Goal: Task Accomplishment & Management: Manage account settings

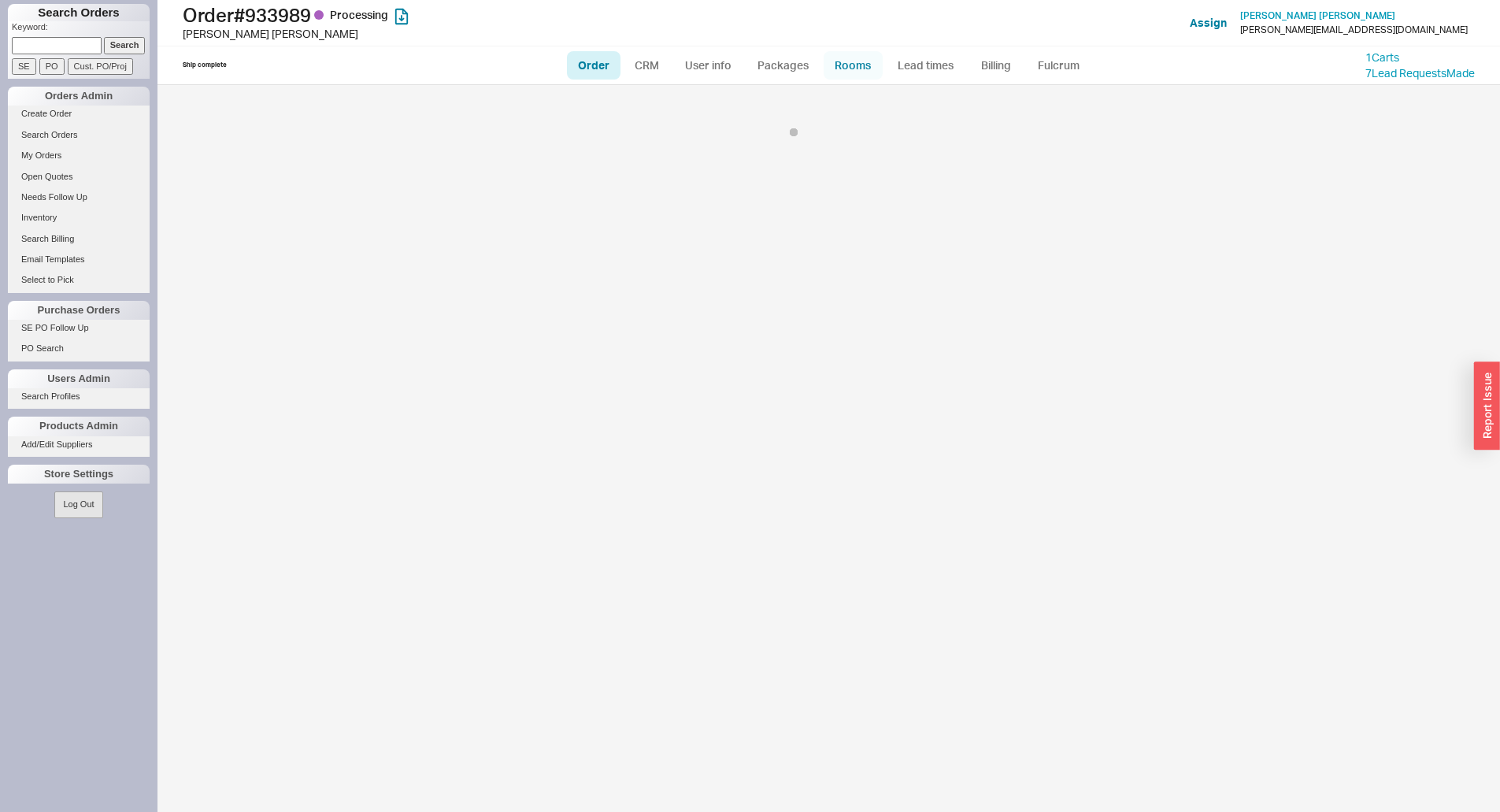
select select "LOW"
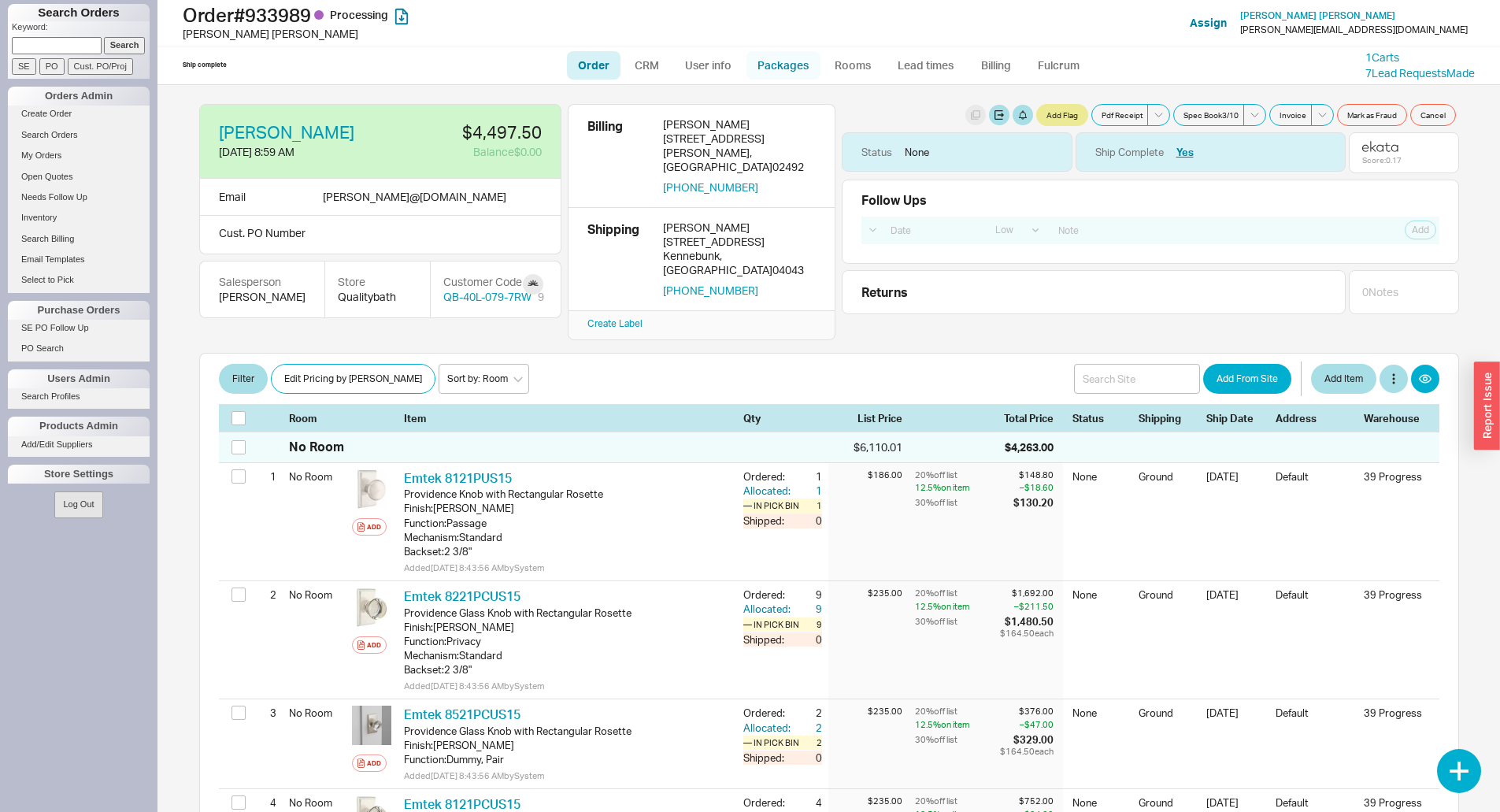
click at [799, 65] on link "Packages" at bounding box center [784, 65] width 74 height 29
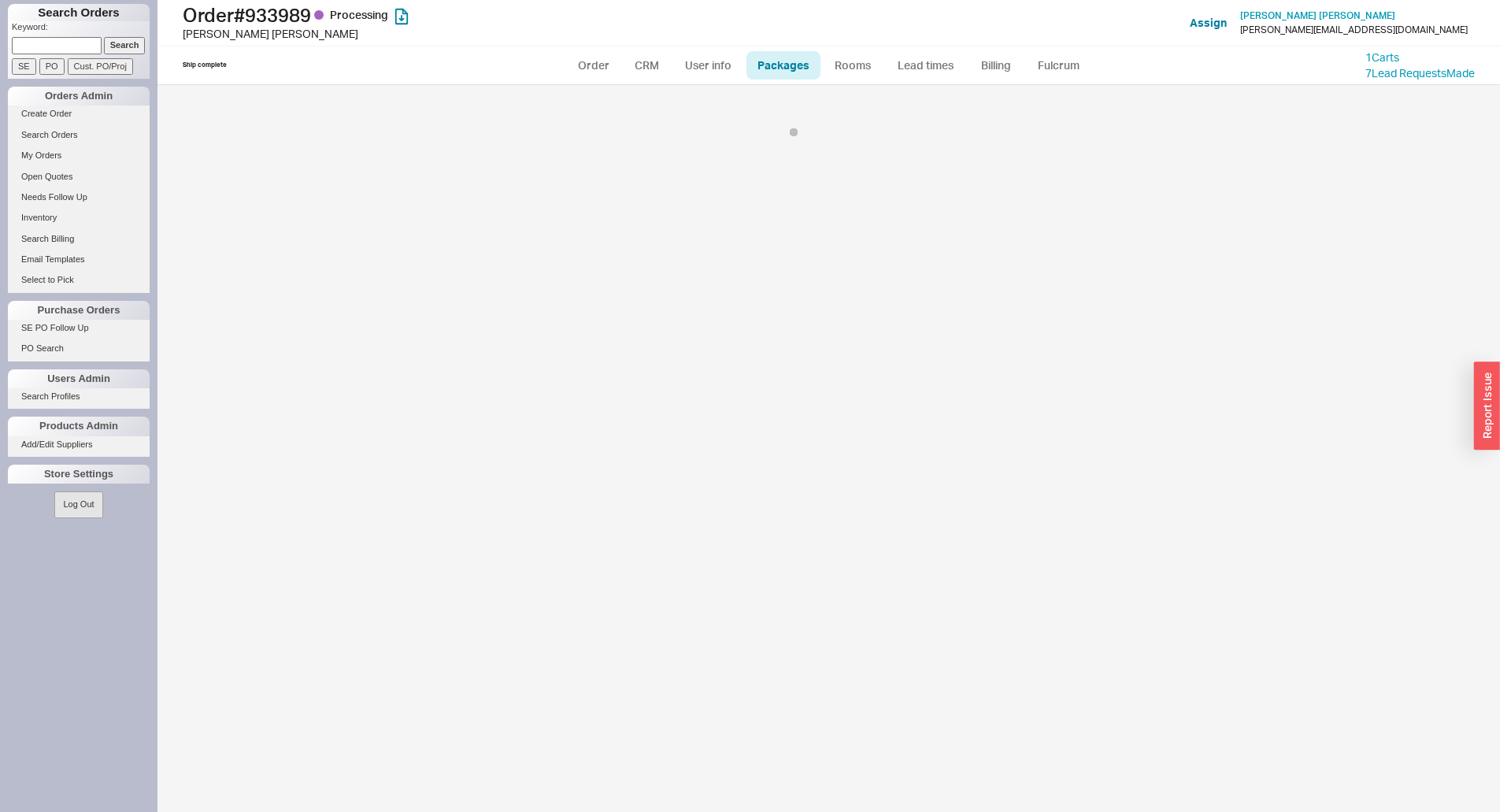
select select "1"
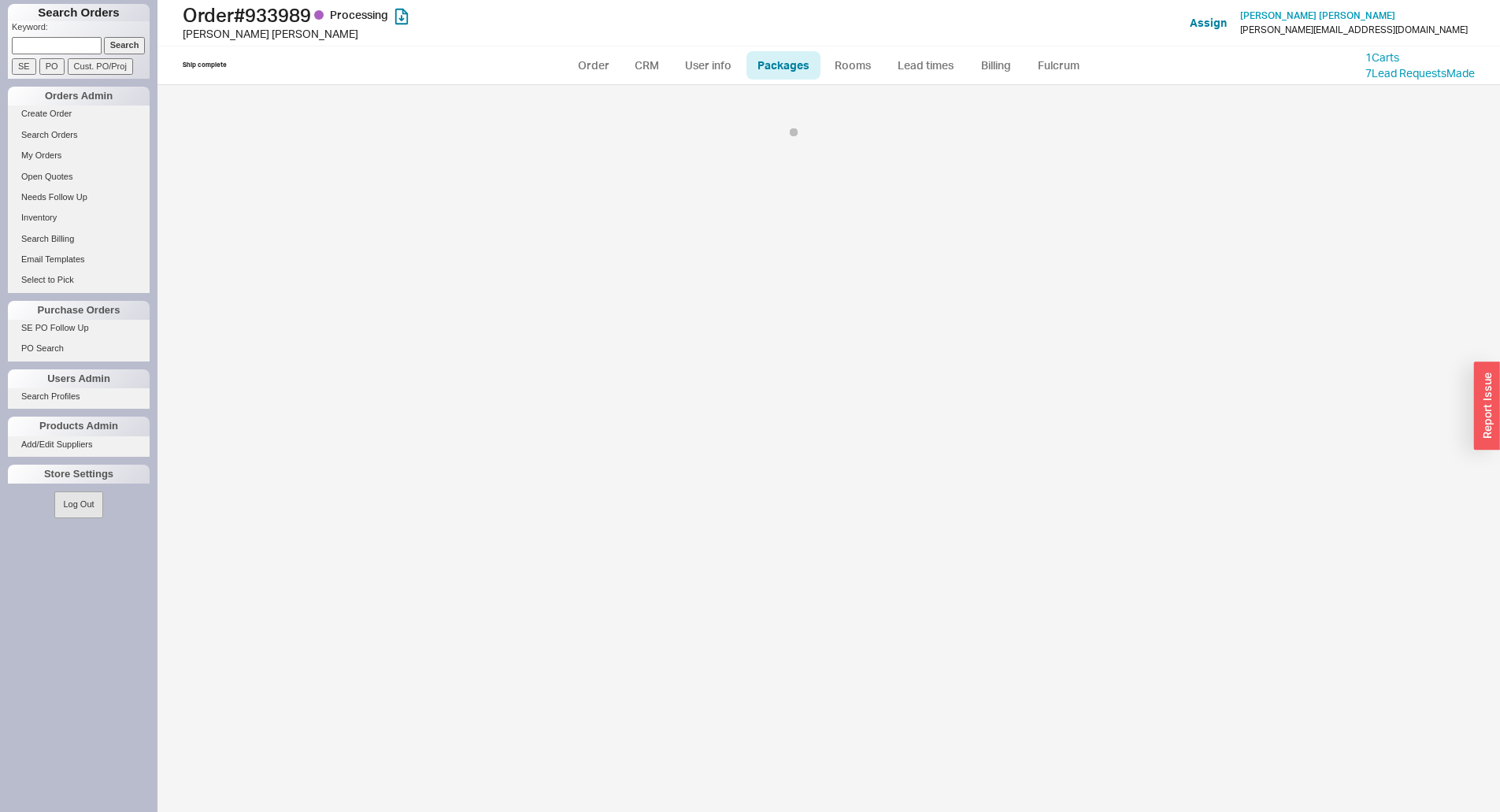
select select "1"
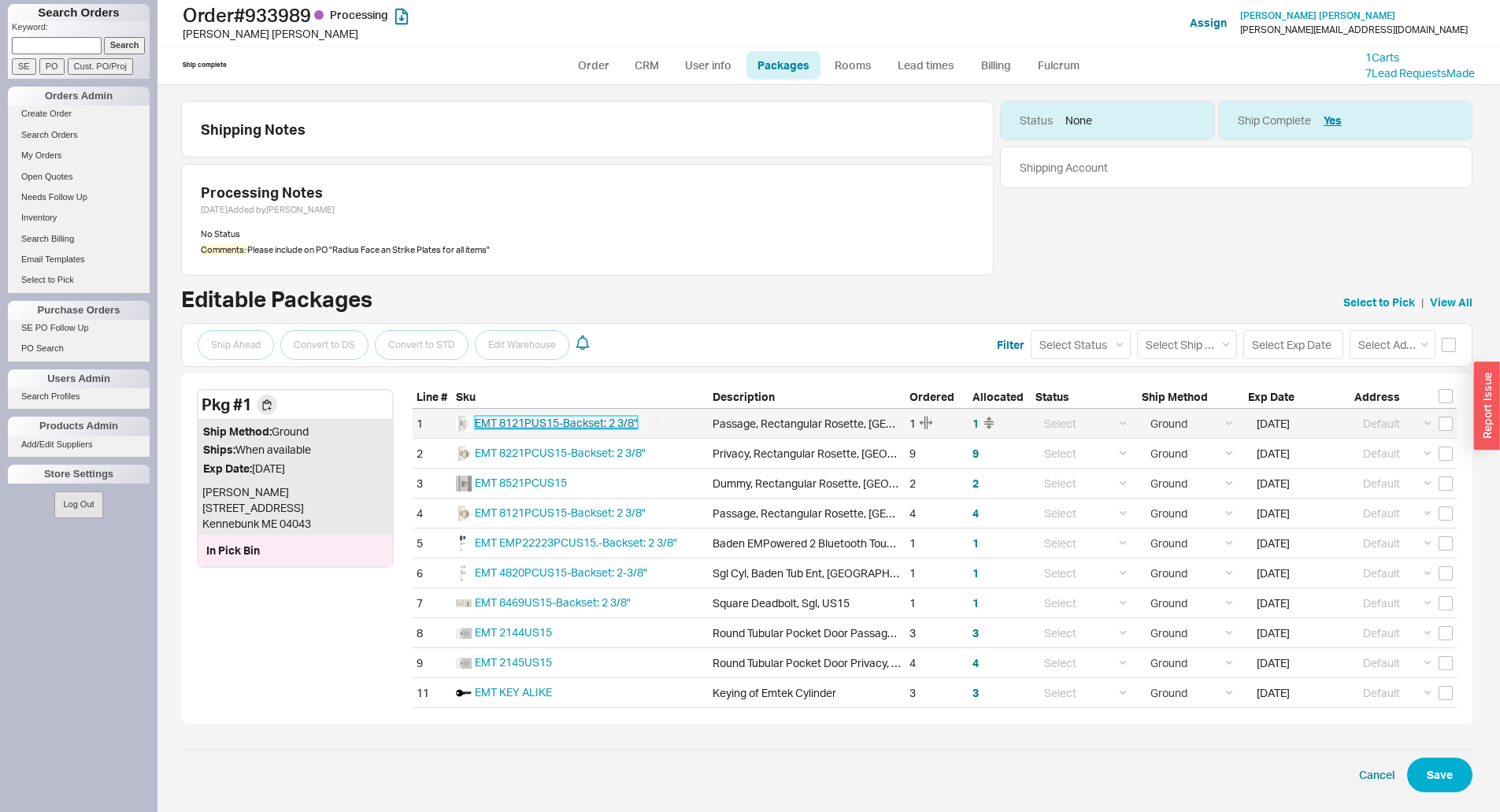
click at [589, 424] on span "EMT 8121PUS15-Backset: 2 3/8"" at bounding box center [556, 423] width 163 height 13
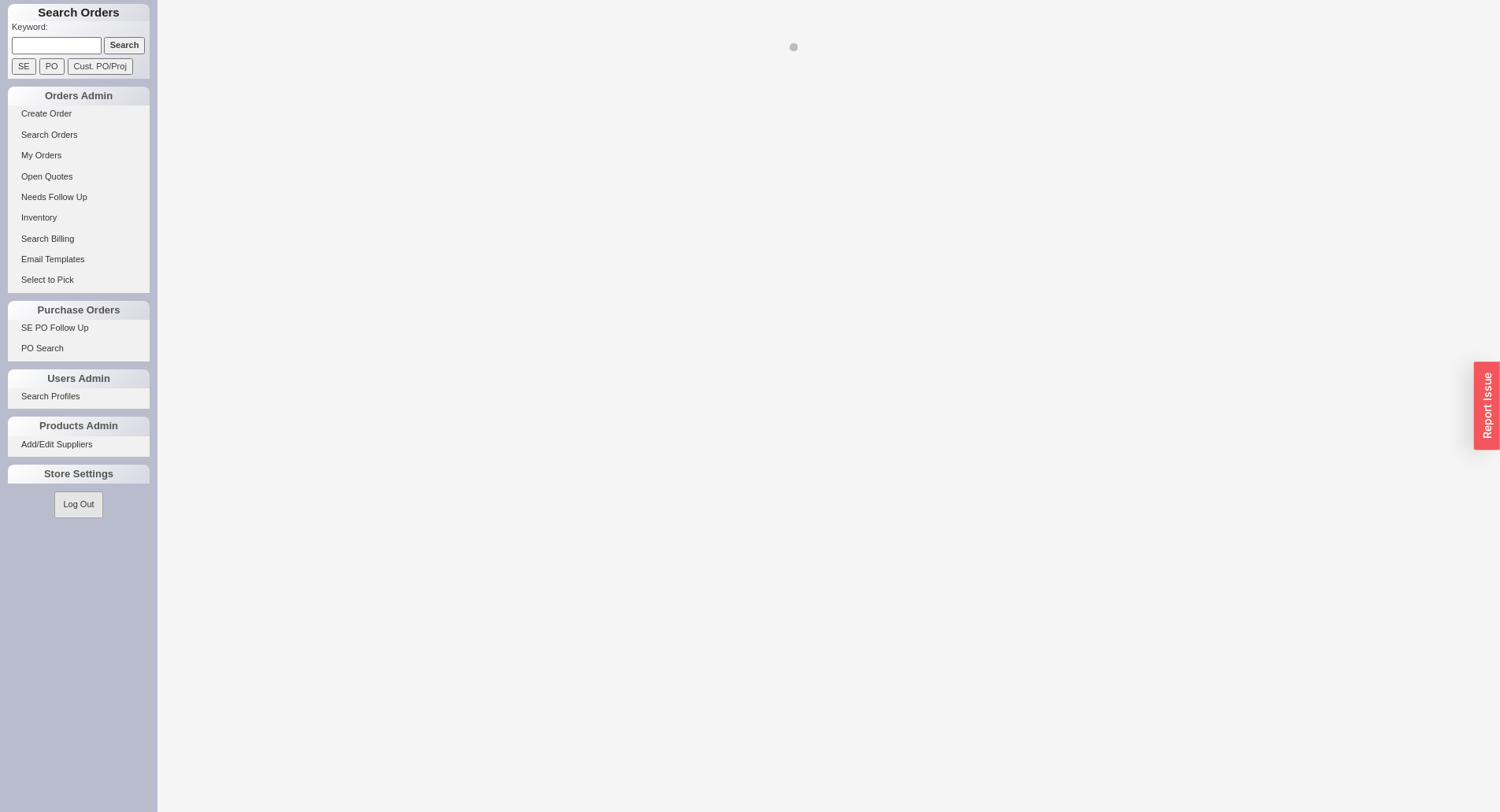
select select "LOW"
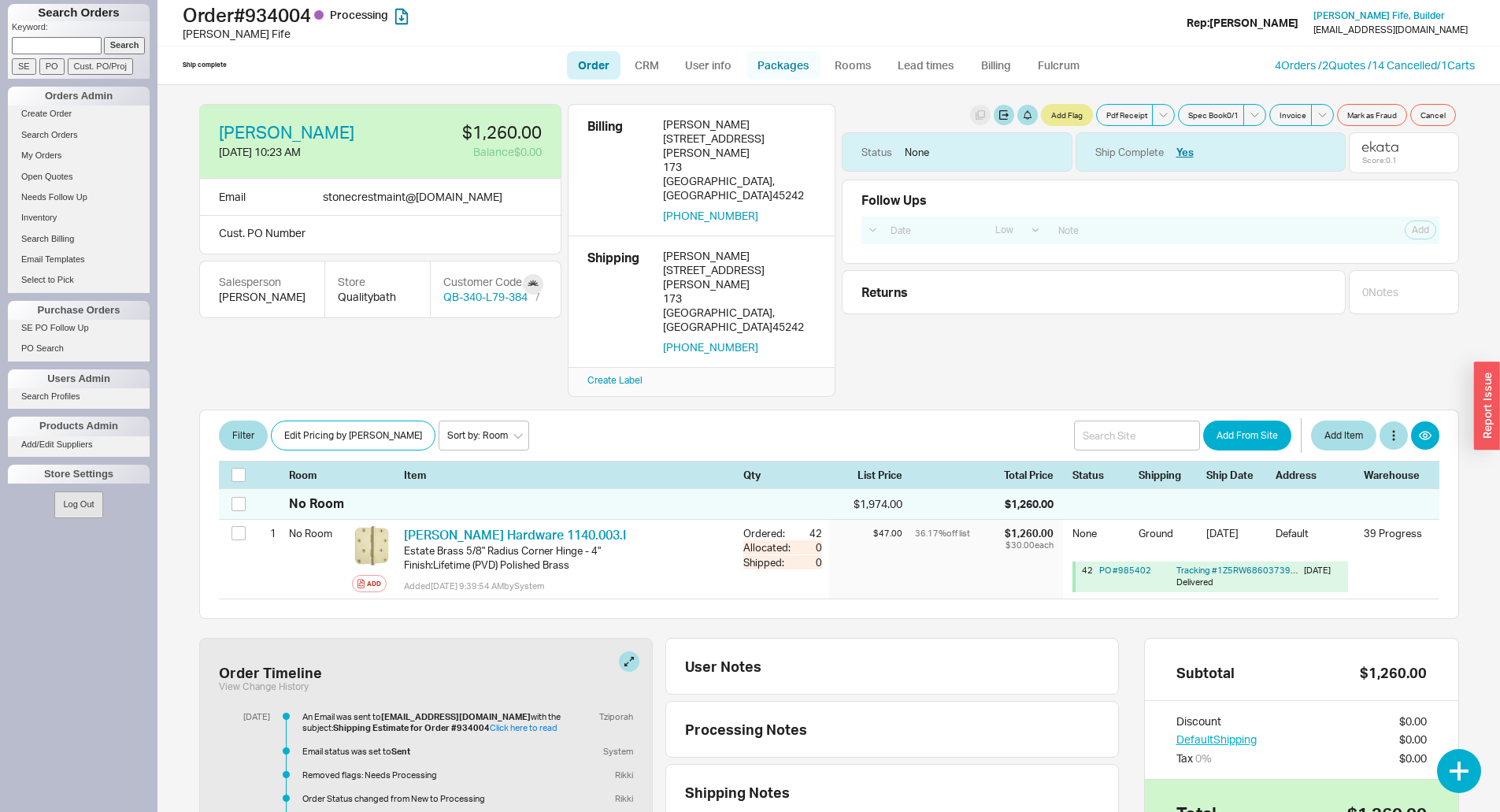
click at [785, 68] on link "Packages" at bounding box center [784, 65] width 74 height 29
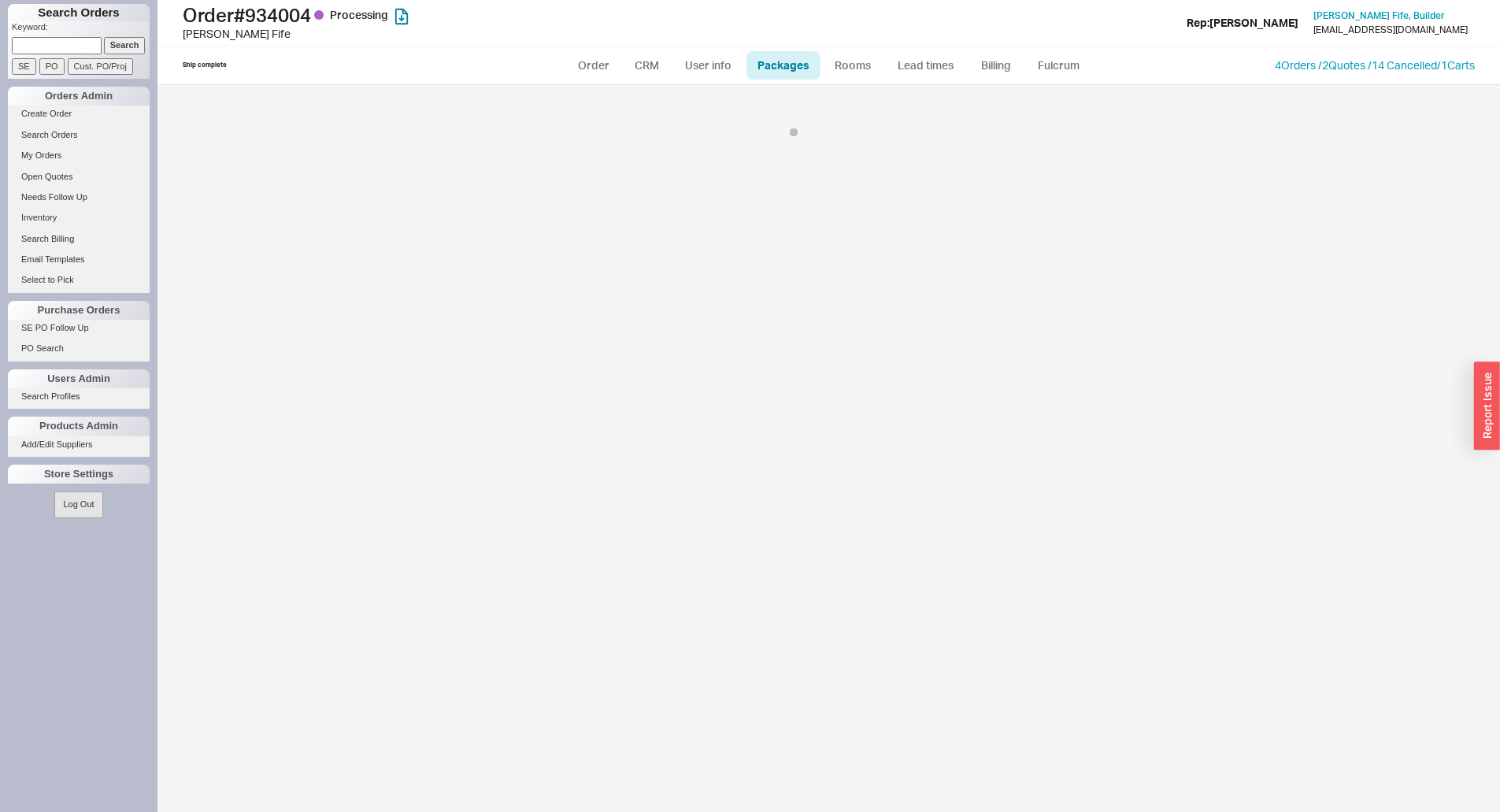
select select "1"
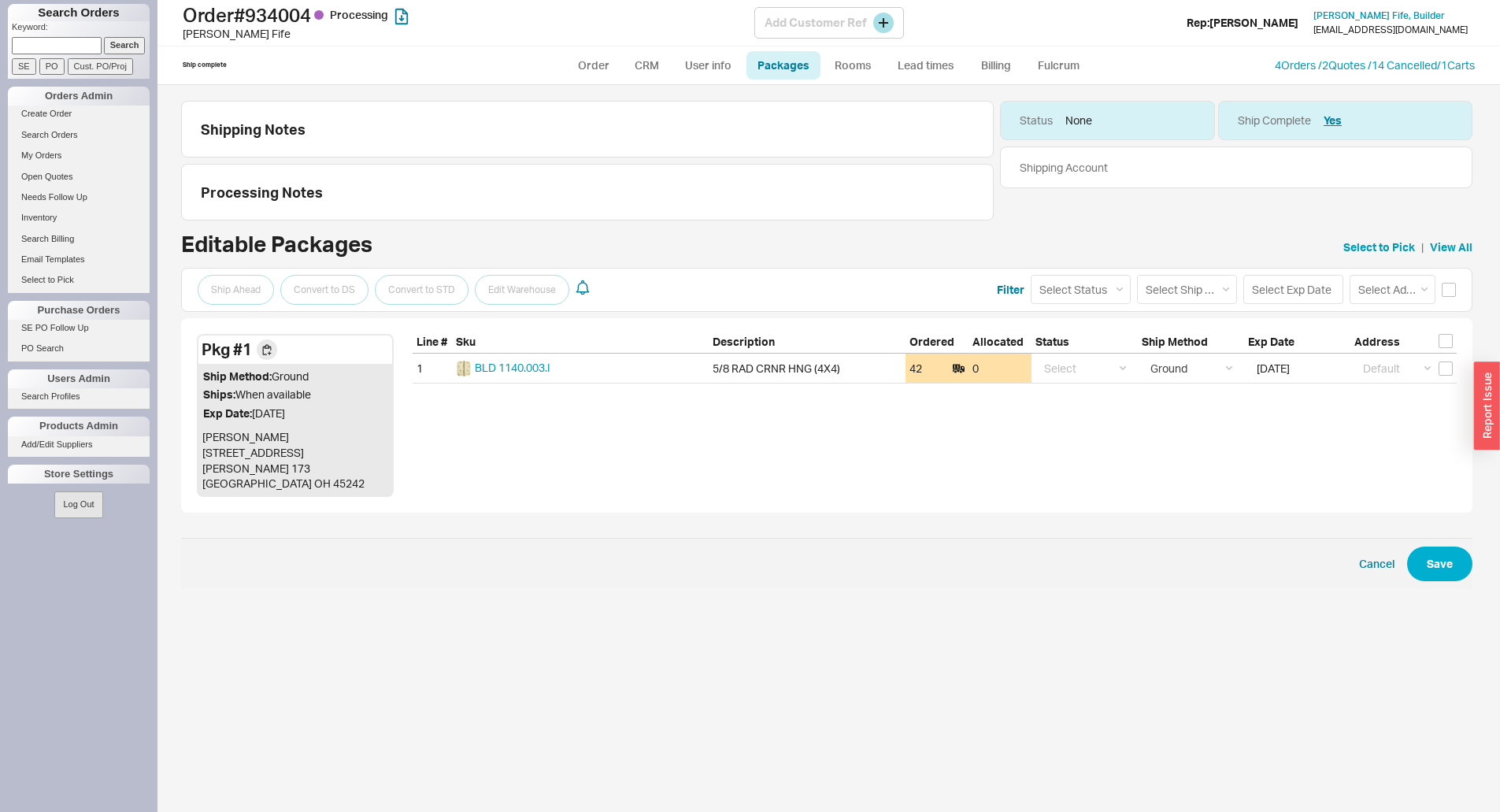
click at [320, 19] on h1 "Order # 934004 Processing" at bounding box center [468, 15] width 571 height 22
click at [316, 18] on h1 "Order # 934004 Processing" at bounding box center [468, 15] width 571 height 22
click at [307, 17] on h1 "Order # 934004 Processing" at bounding box center [468, 15] width 571 height 22
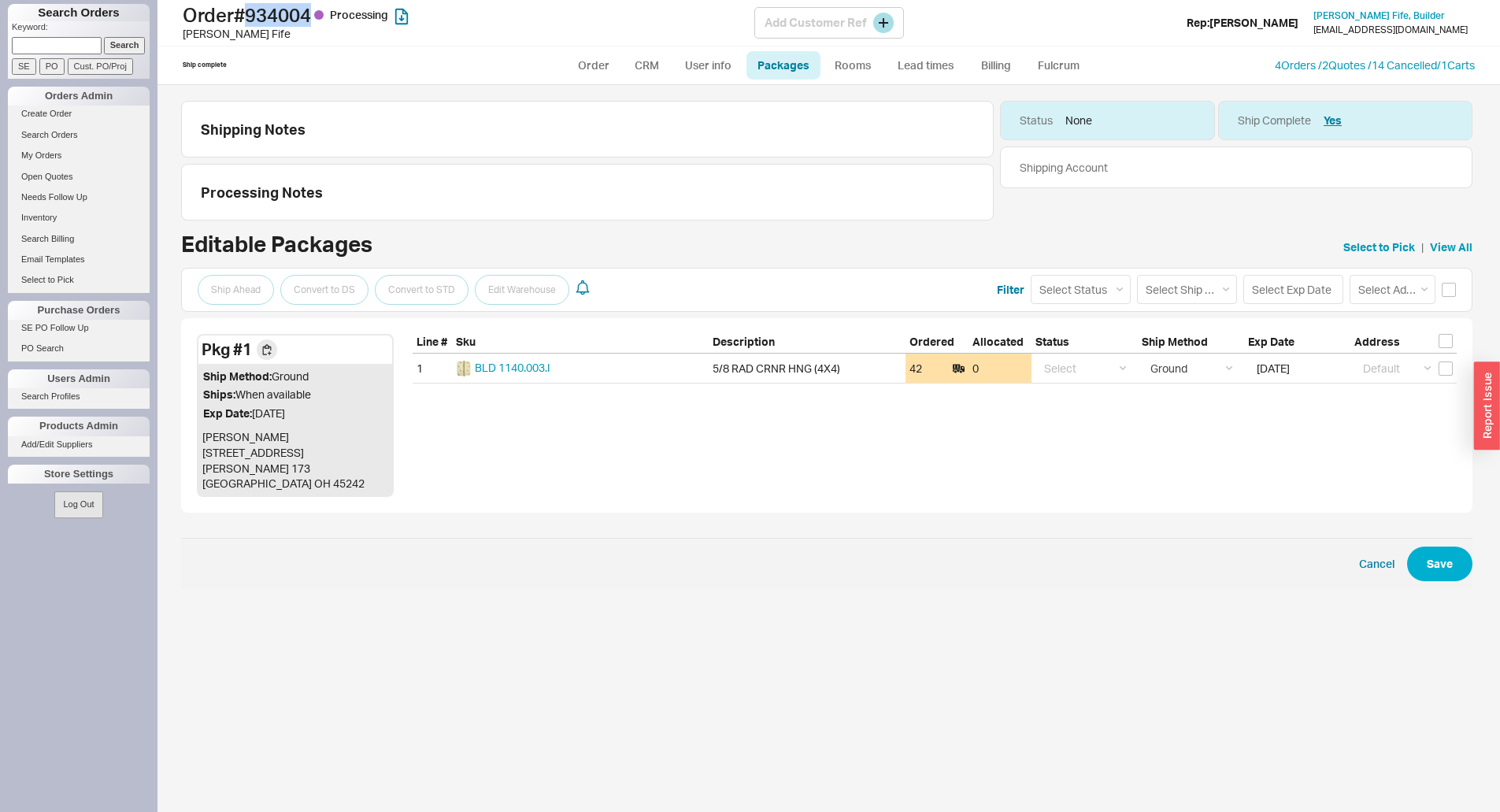
copy h1 "934004"
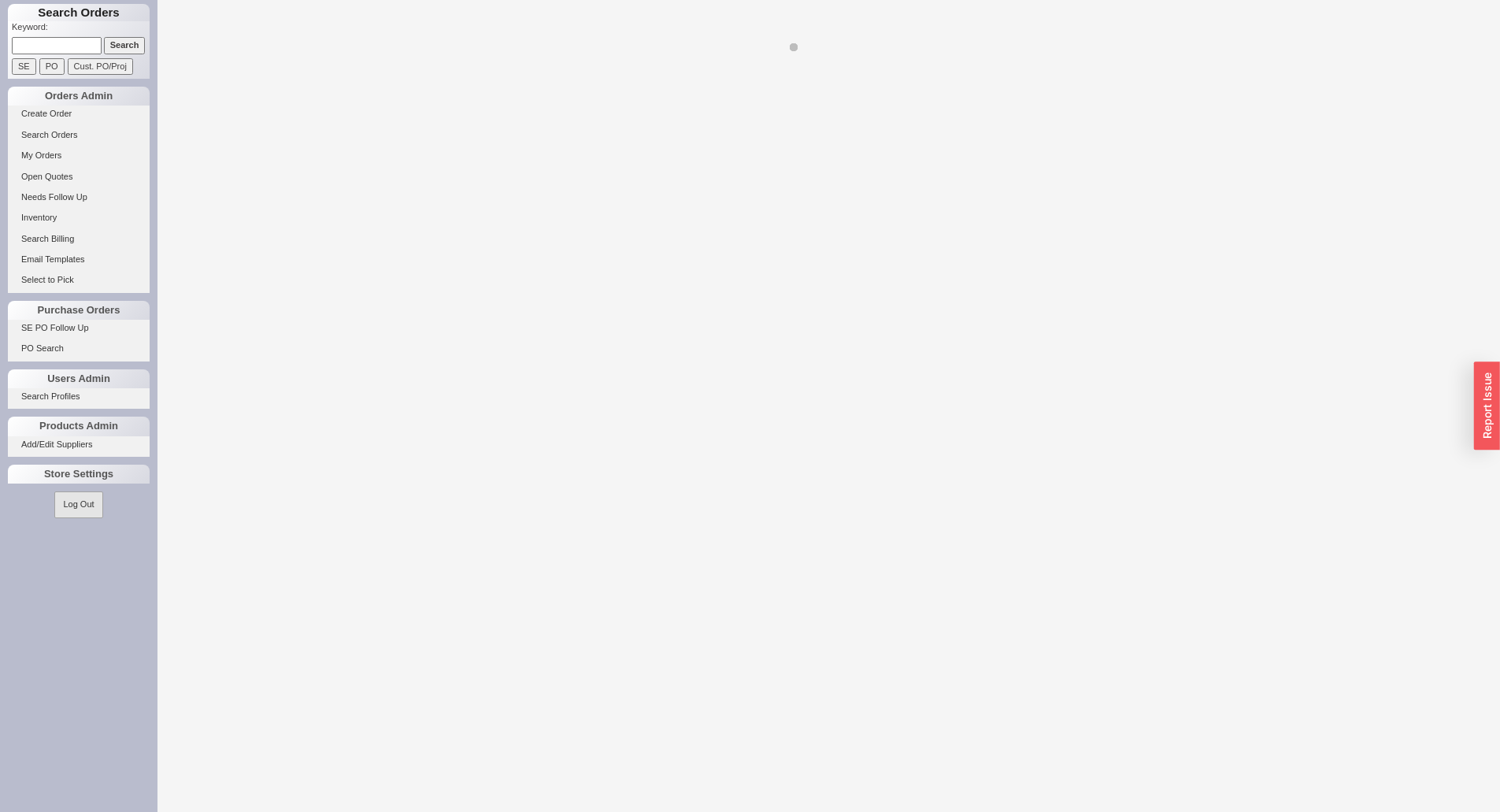
select select "LOW"
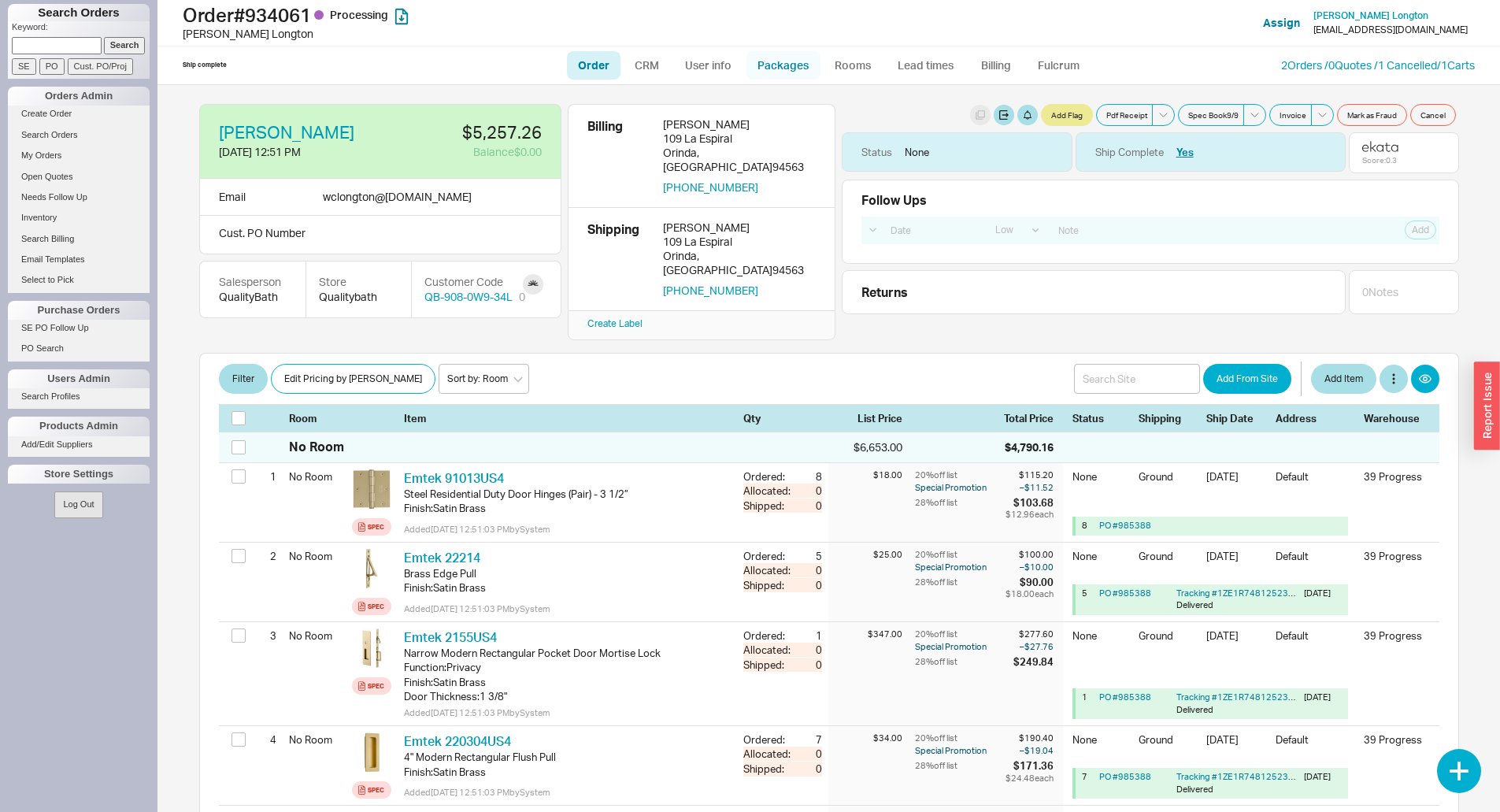
click at [759, 75] on link "Packages" at bounding box center [784, 65] width 74 height 29
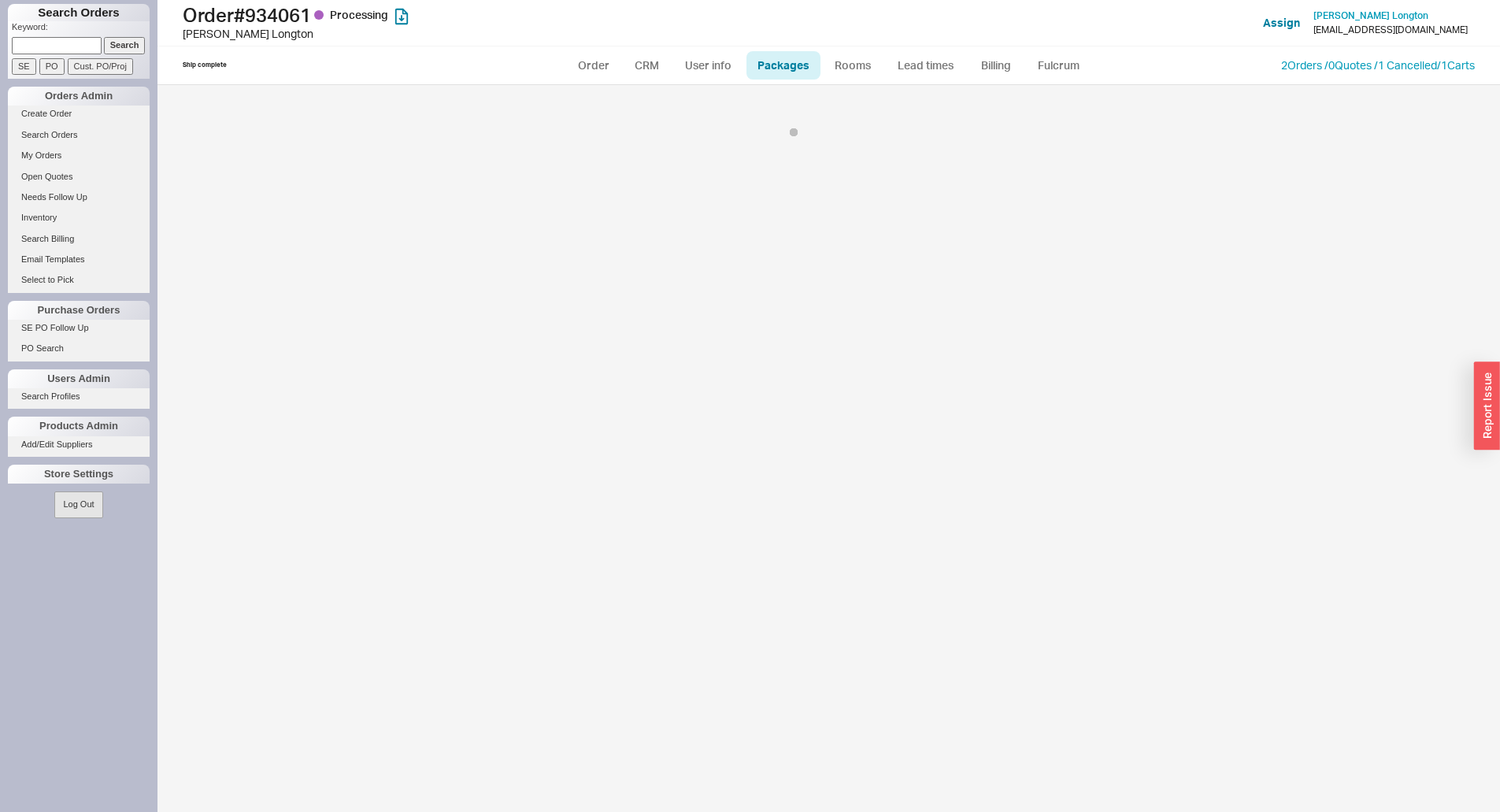
select select "1"
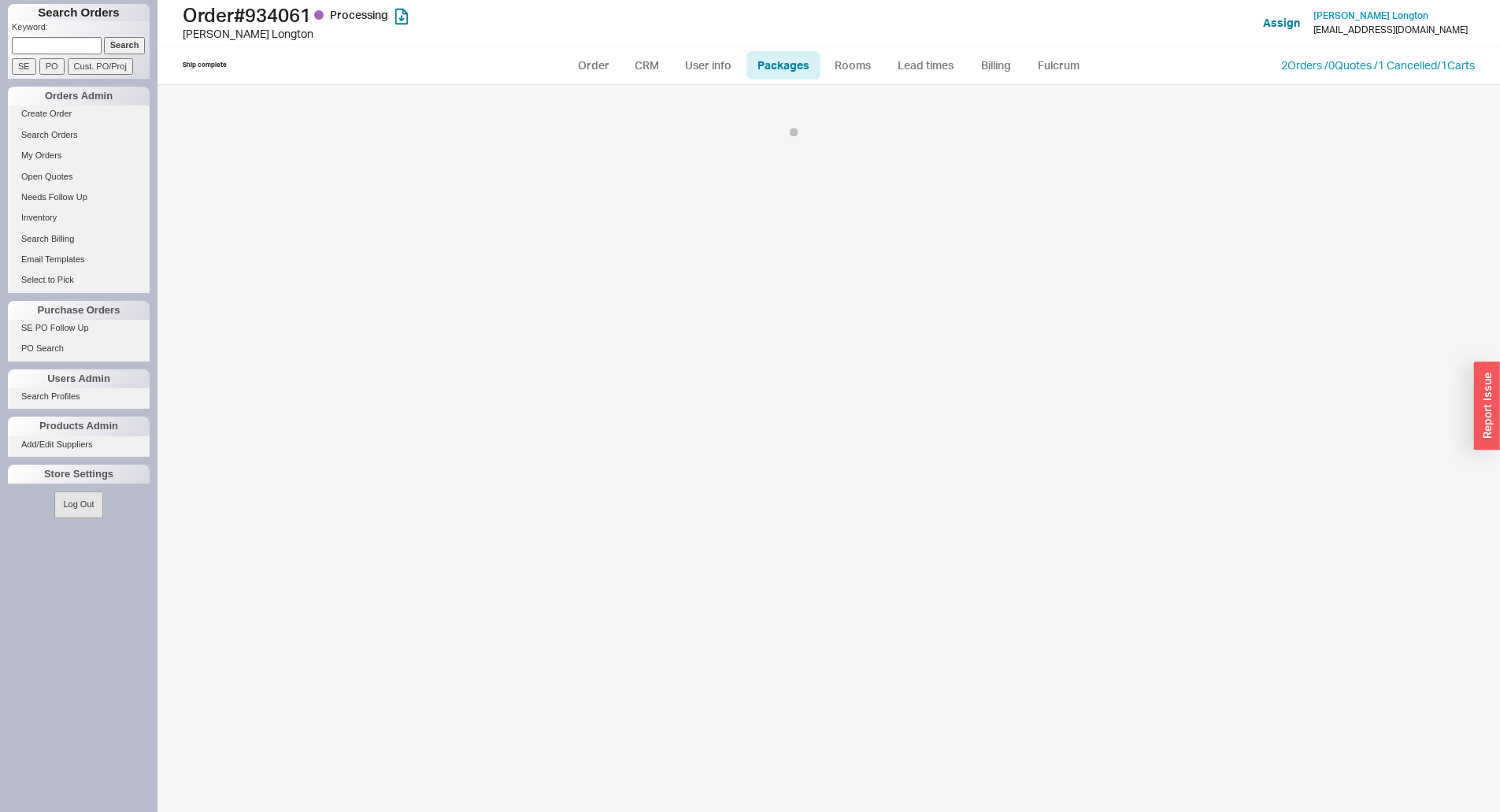
select select "1"
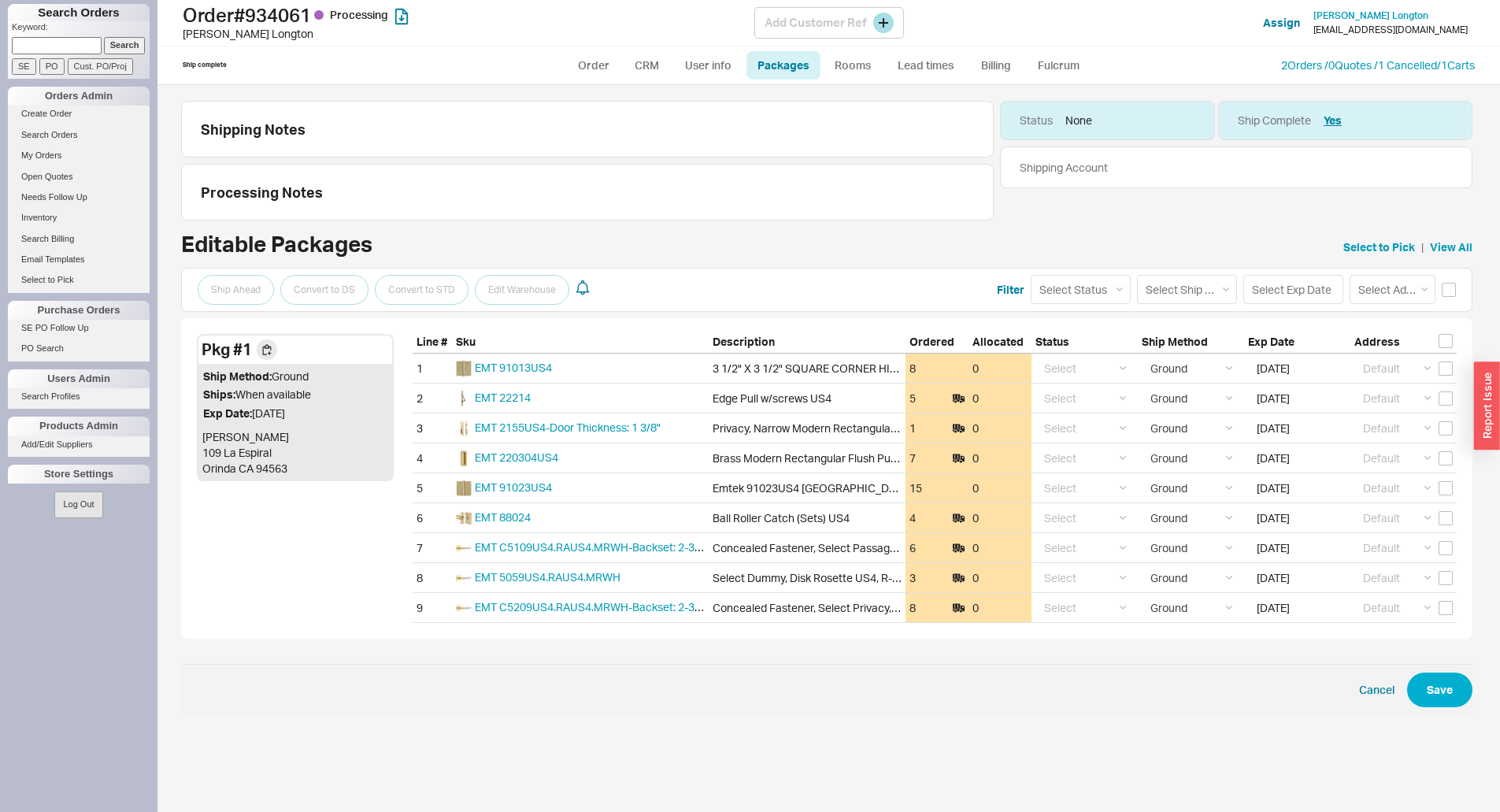
click at [284, 13] on h1 "Order # 934061 Processing" at bounding box center [468, 15] width 571 height 22
copy h1 "934061"
click at [592, 64] on link "Order" at bounding box center [594, 65] width 54 height 29
select select "LOW"
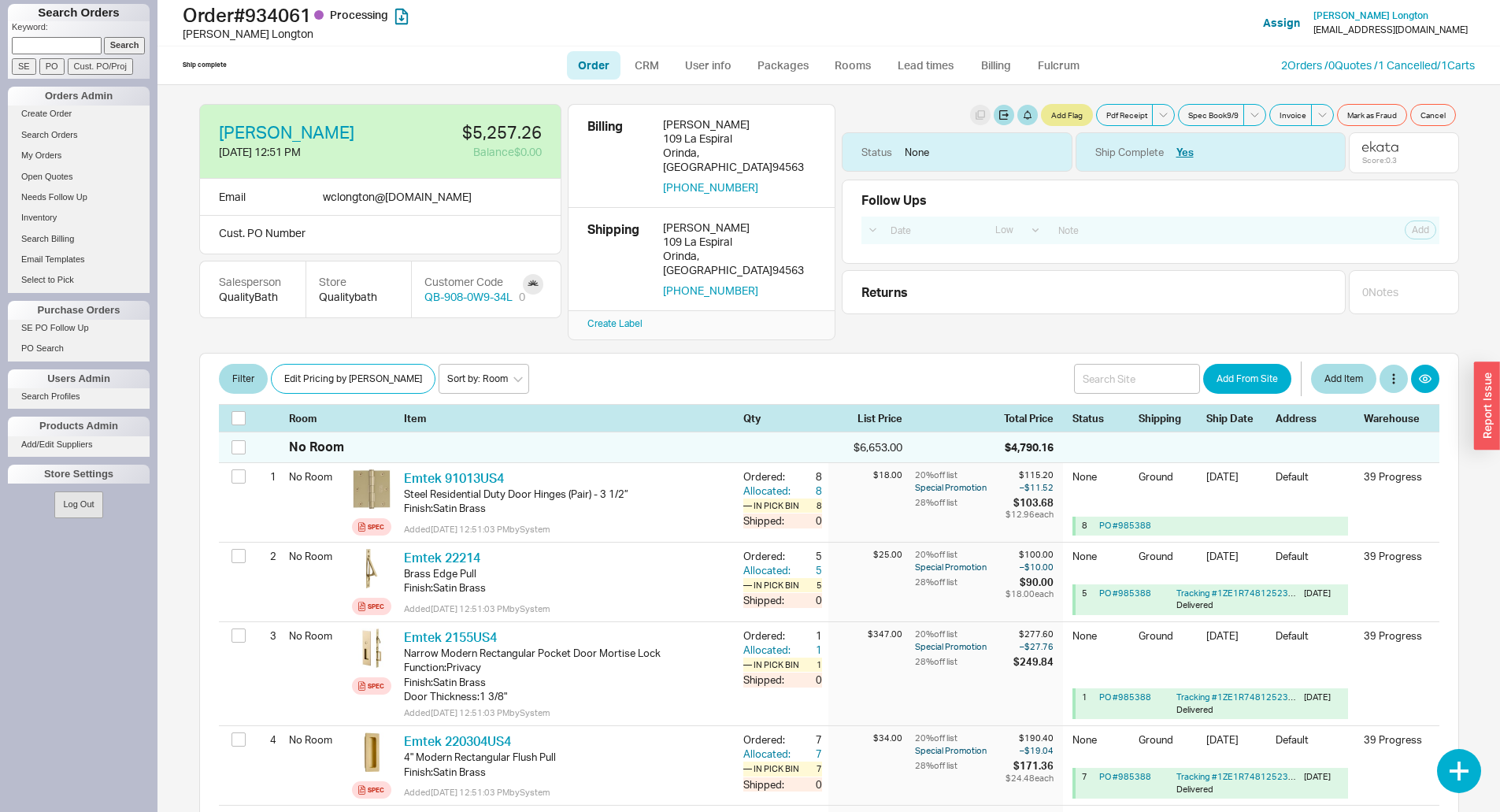
select select "LOW"
click at [770, 65] on link "Packages" at bounding box center [784, 65] width 74 height 29
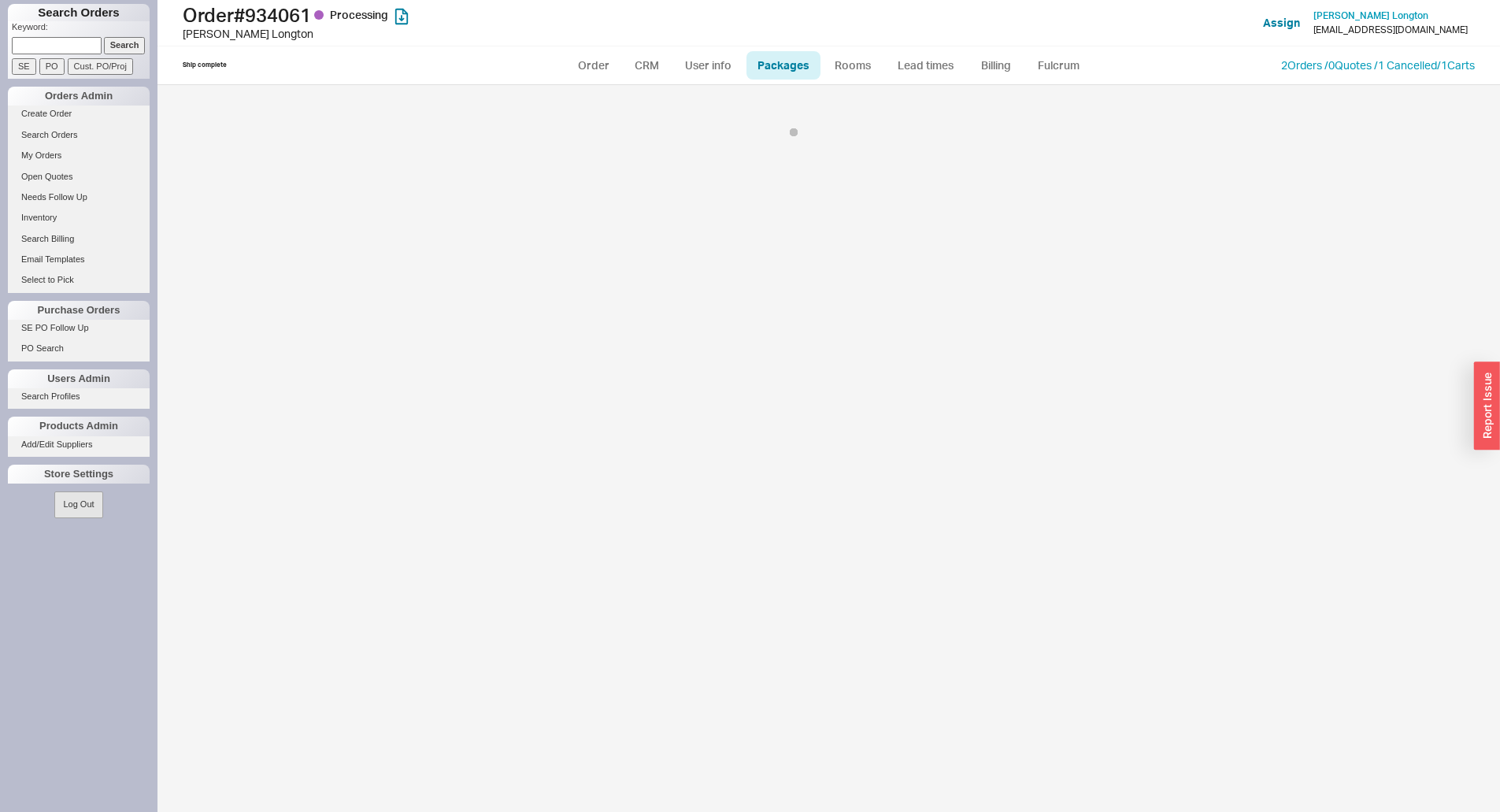
select select "1"
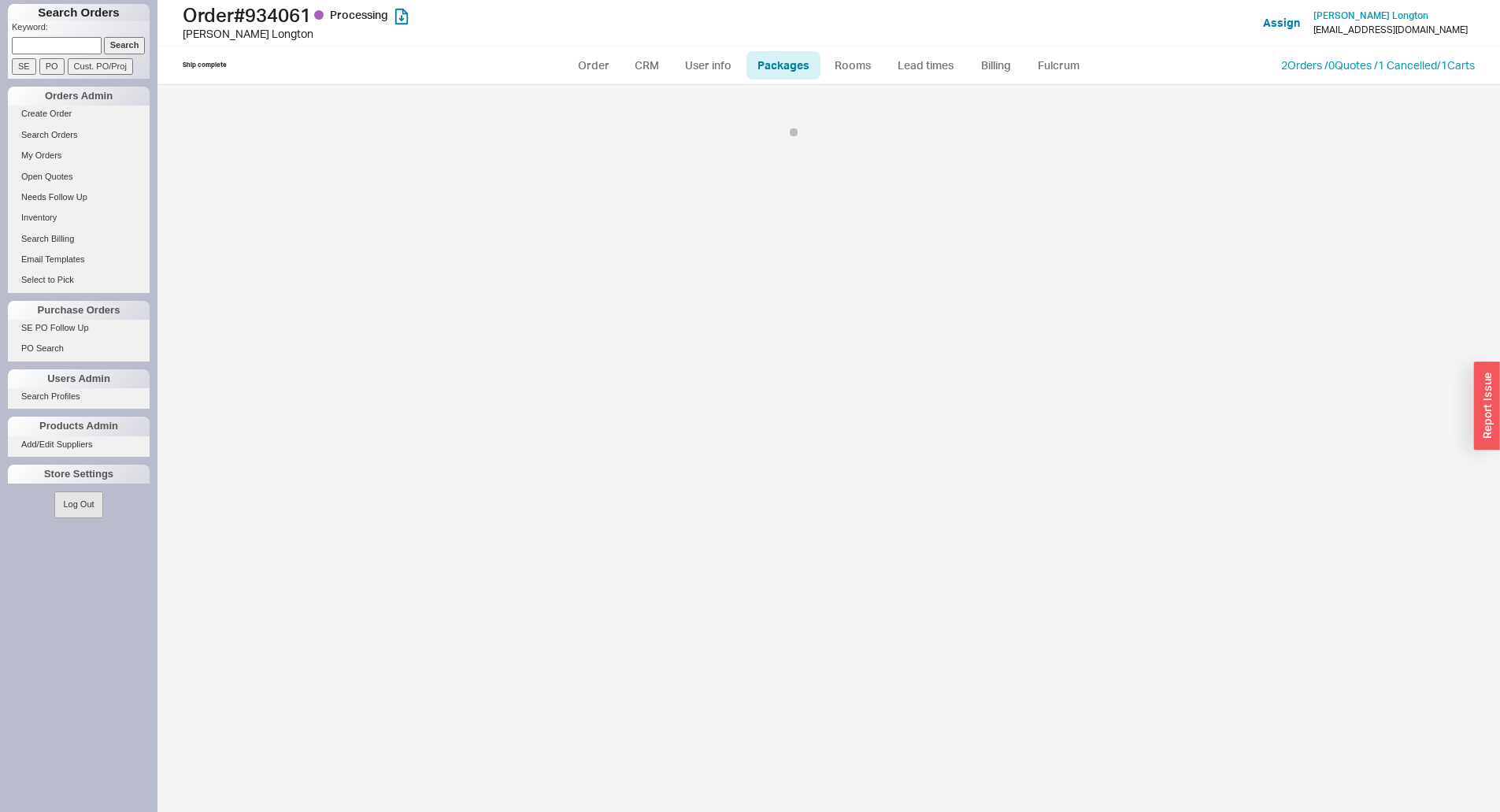
select select "1"
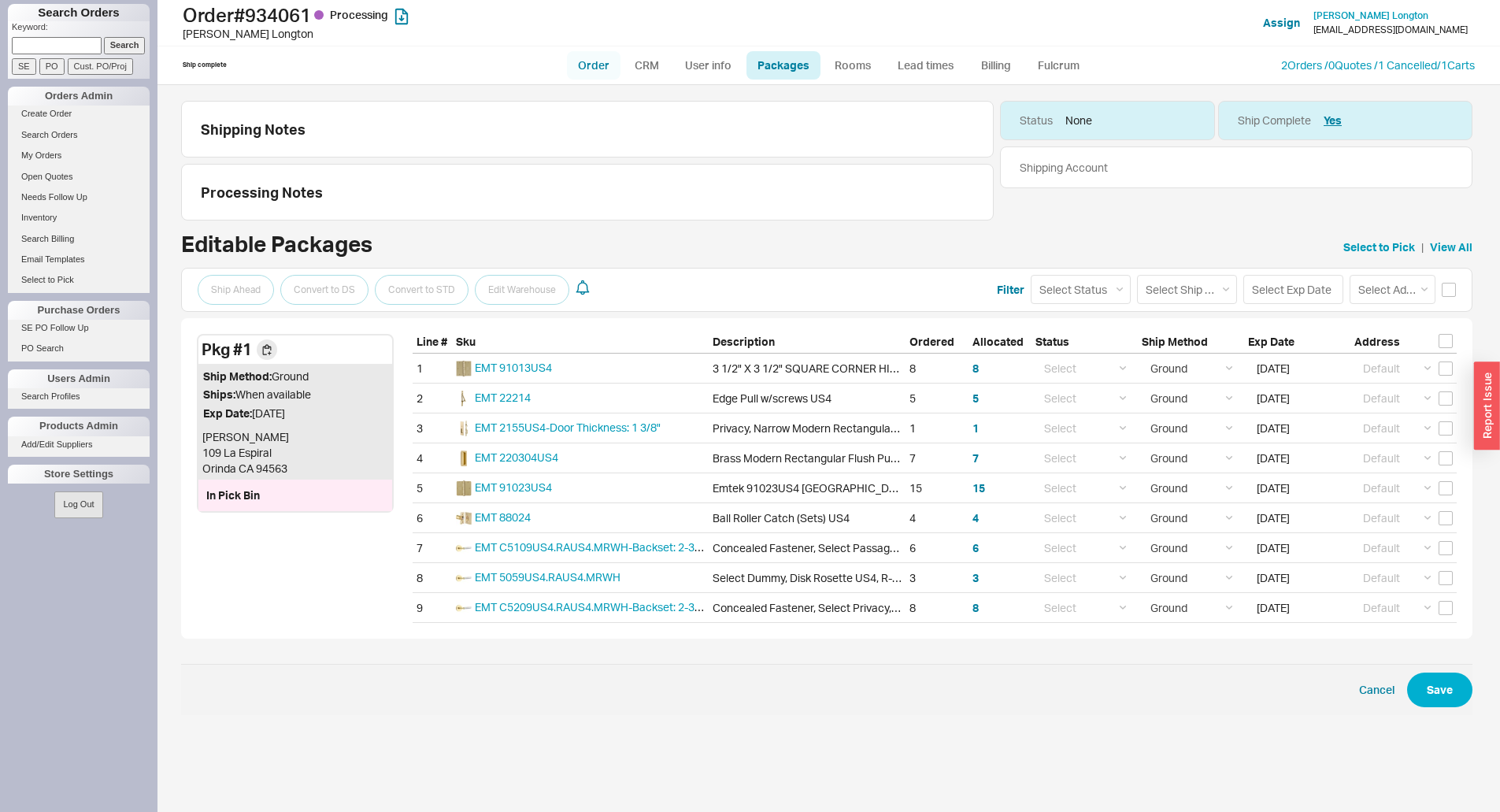
click at [609, 65] on link "Order" at bounding box center [594, 65] width 54 height 29
select select "LOW"
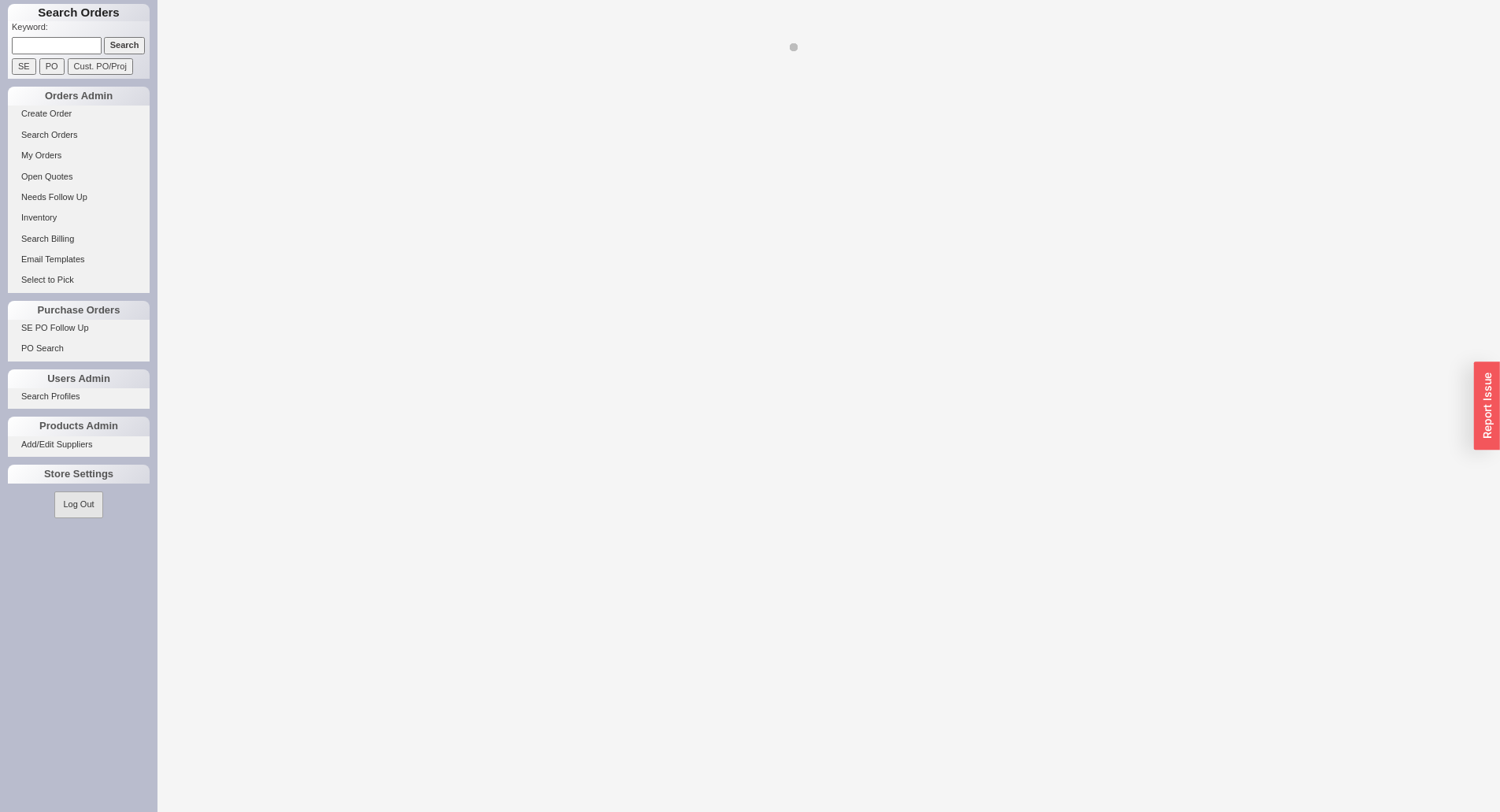
select select "LOW"
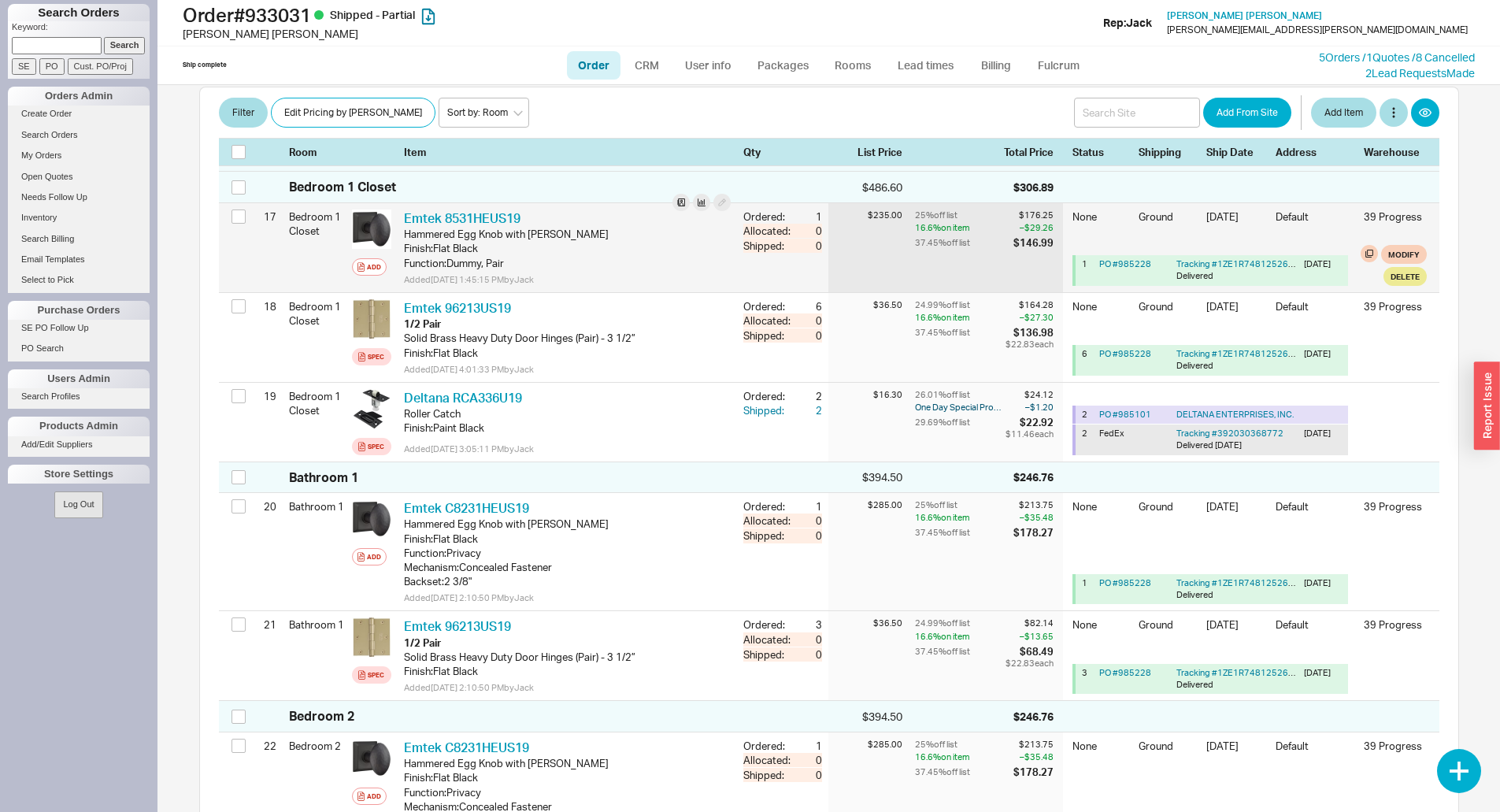
scroll to position [2362, 0]
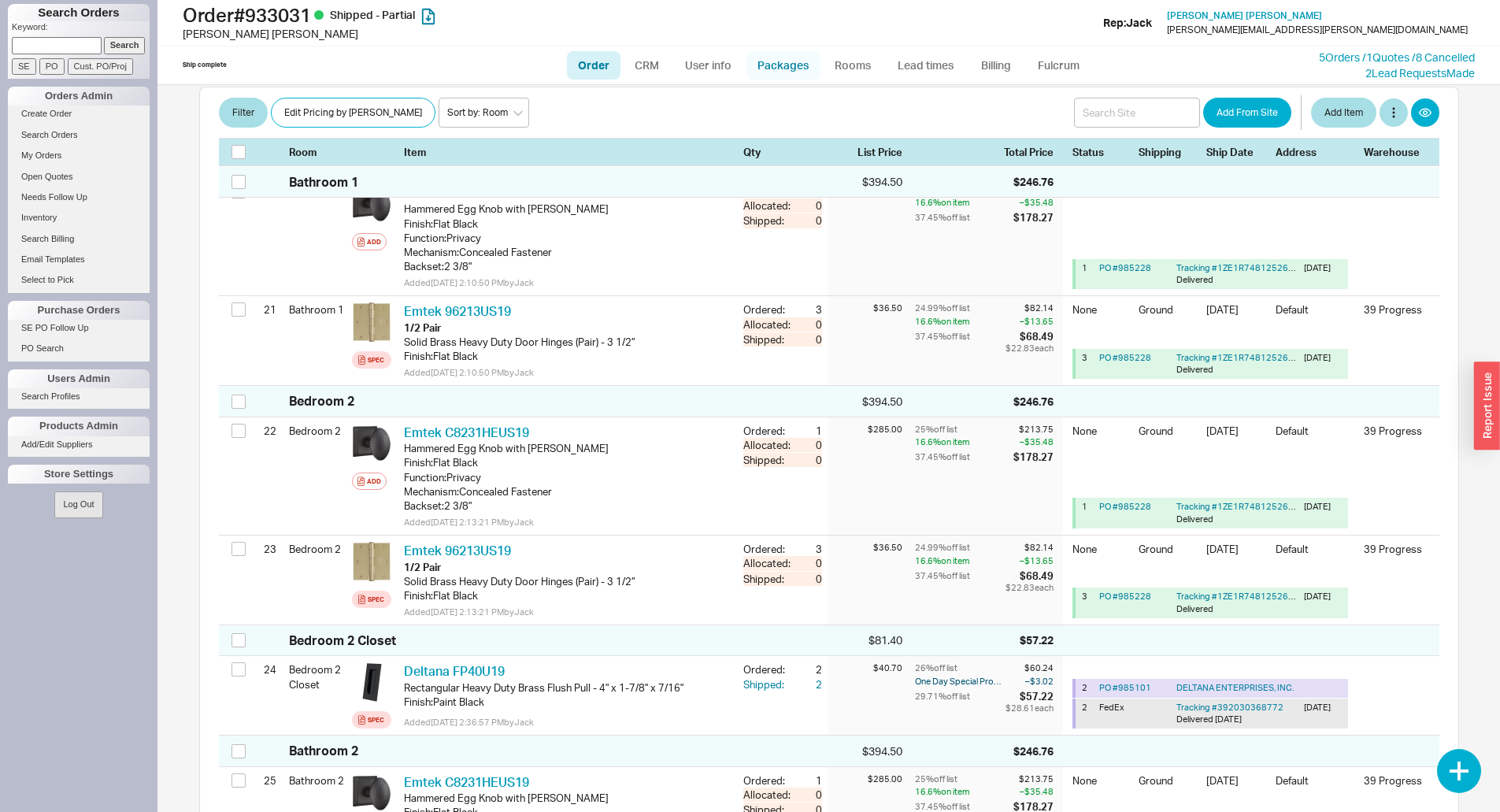
click at [775, 55] on link "Packages" at bounding box center [784, 65] width 74 height 29
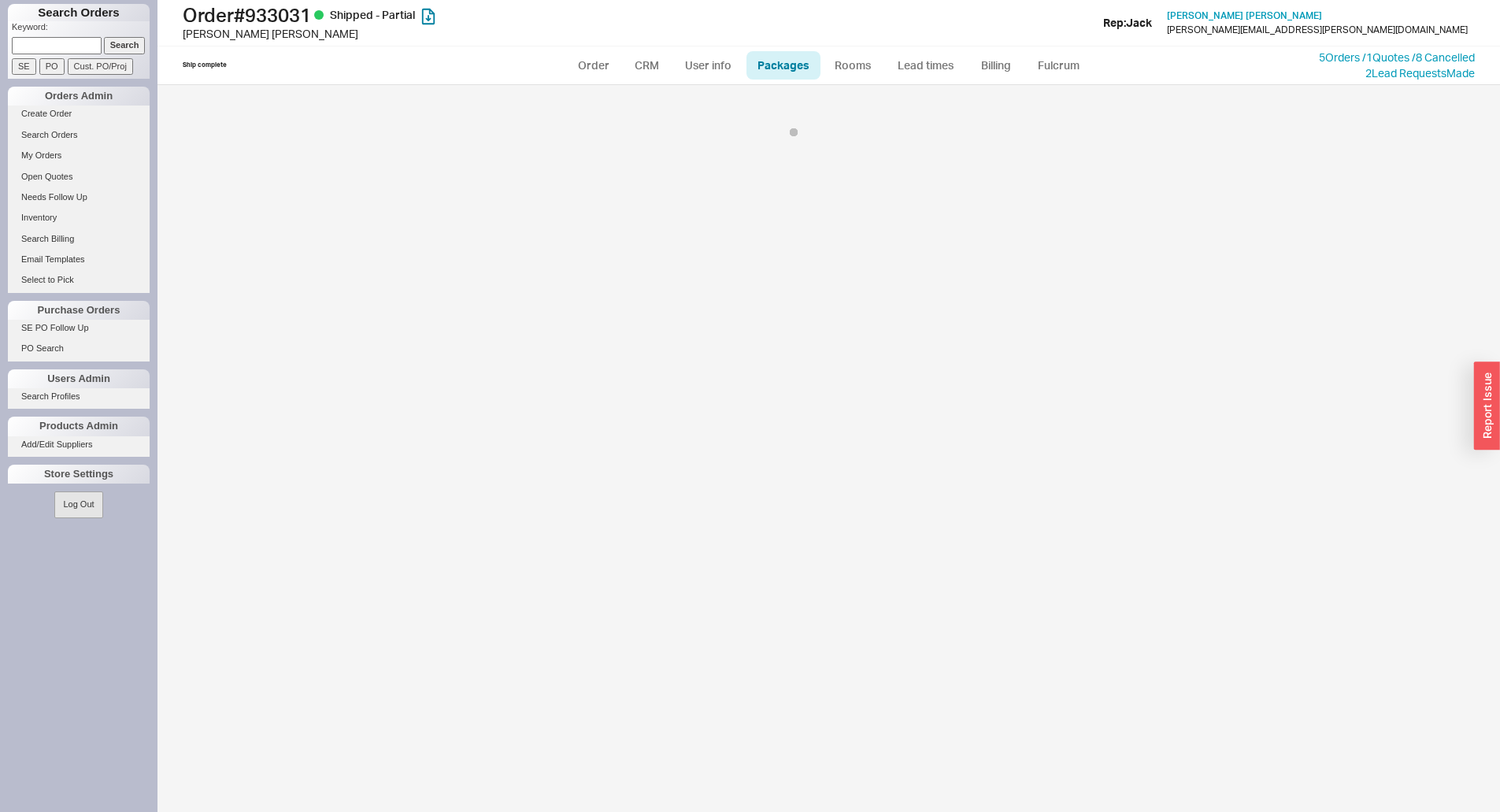
select select "1"
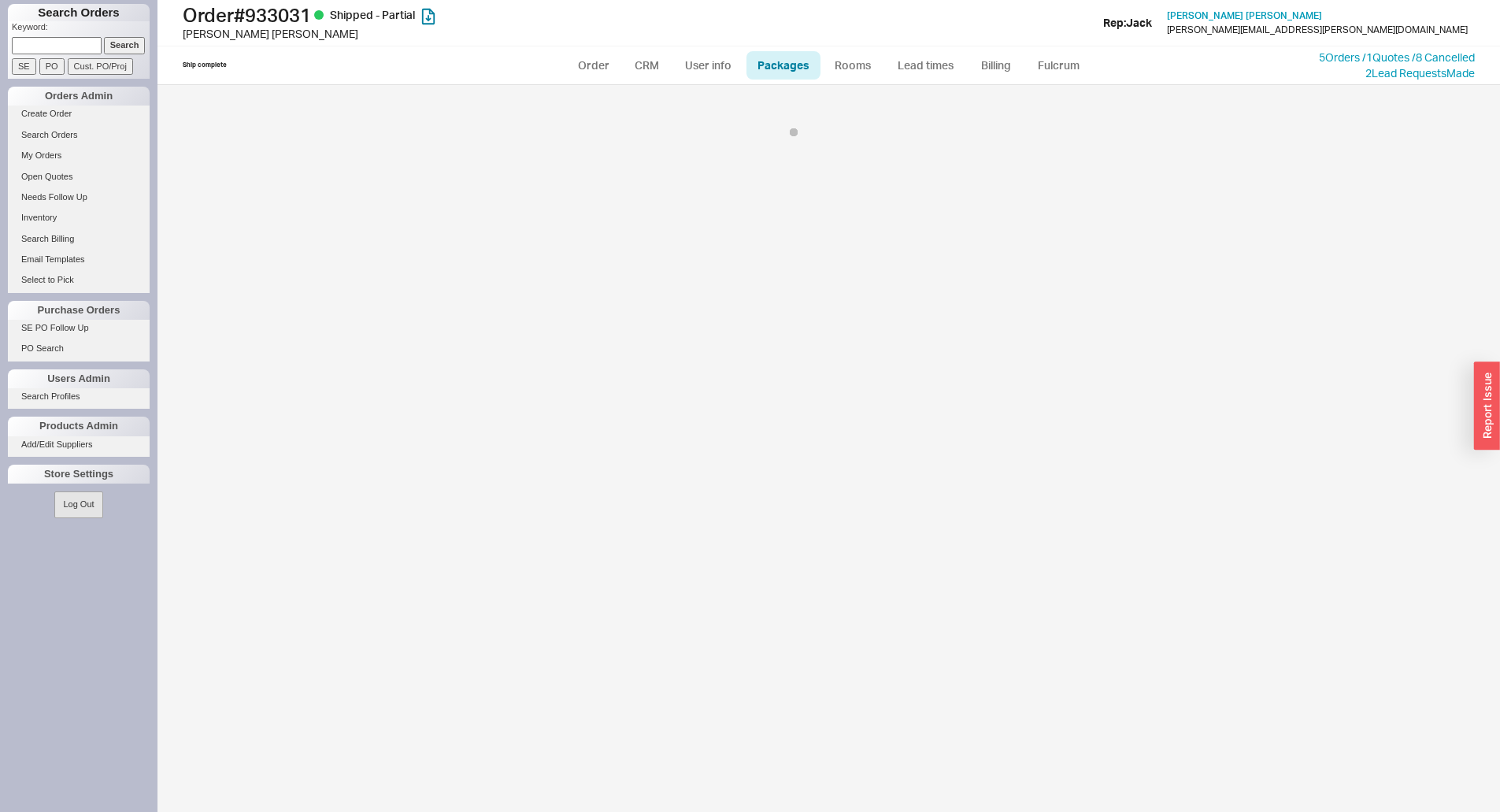
select select "1"
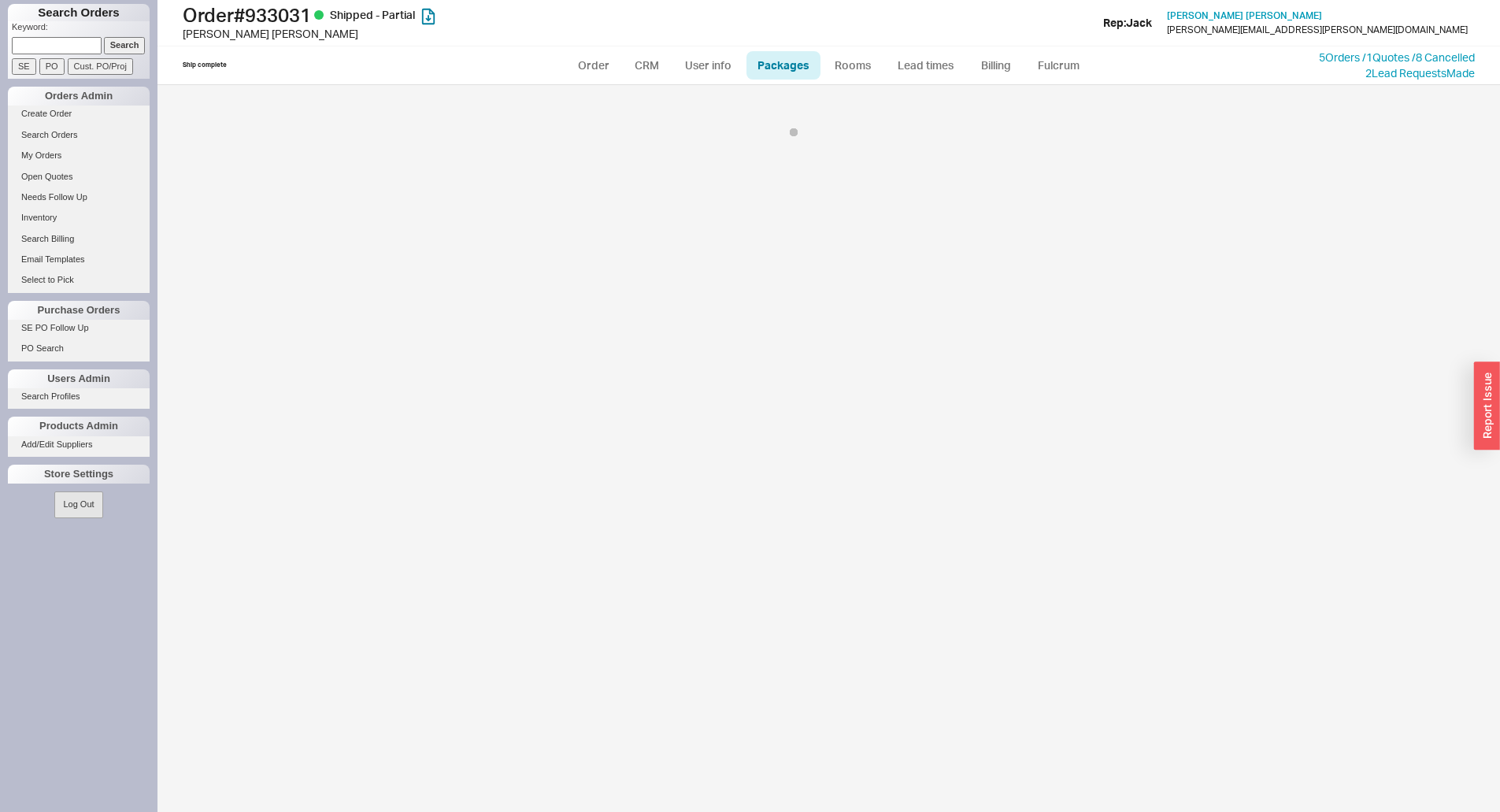
select select "1"
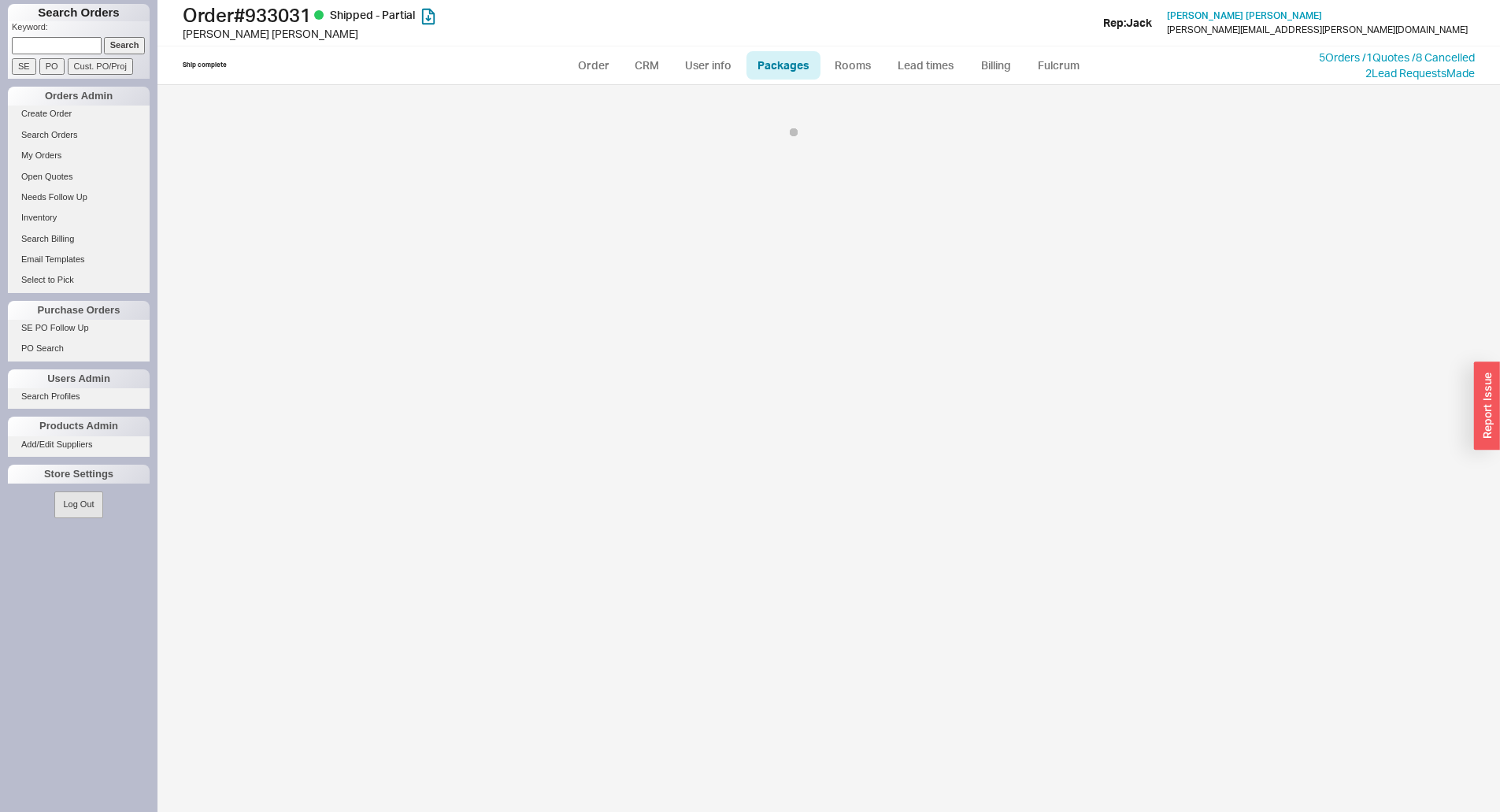
select select "1"
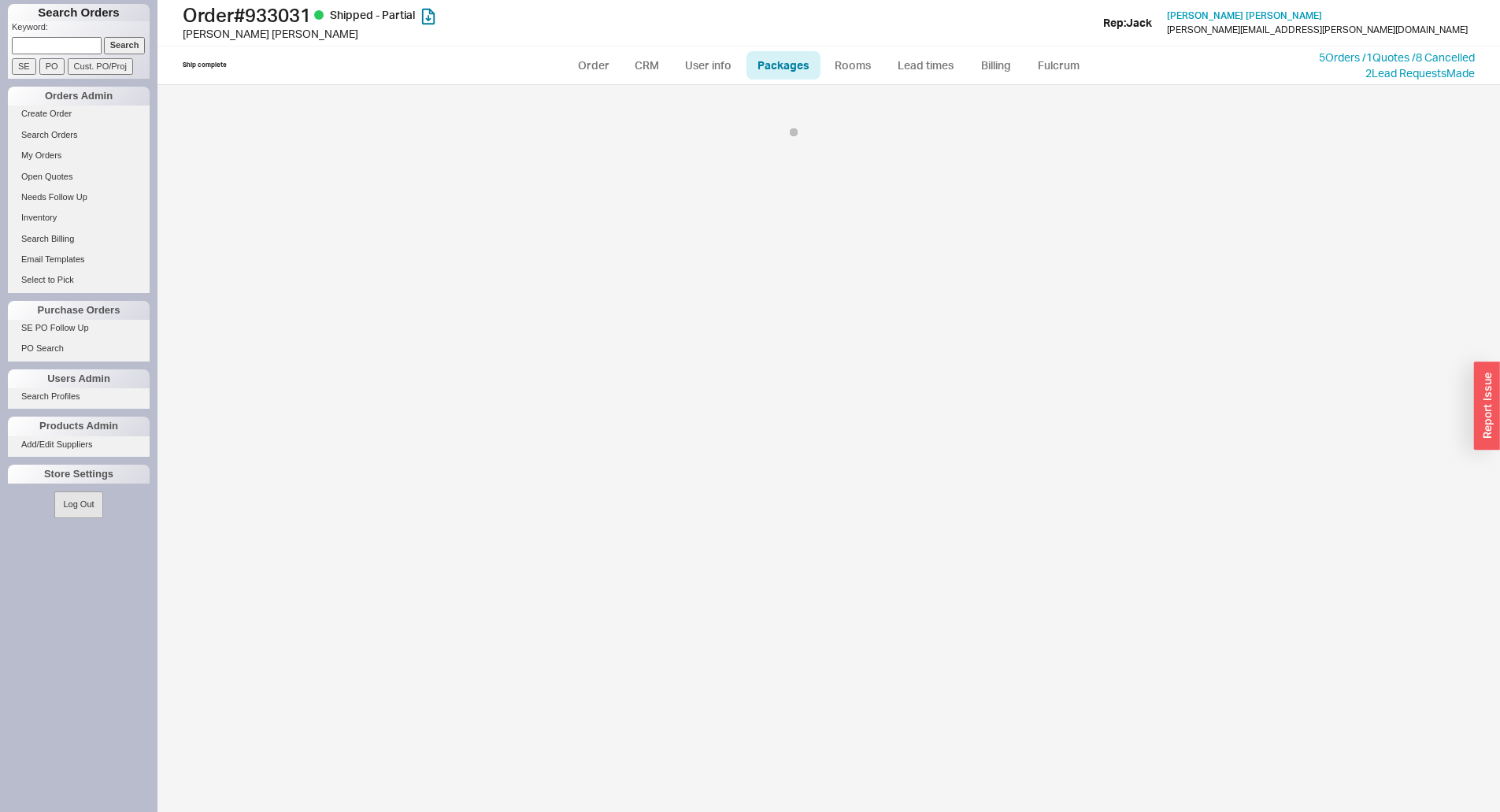
select select "1"
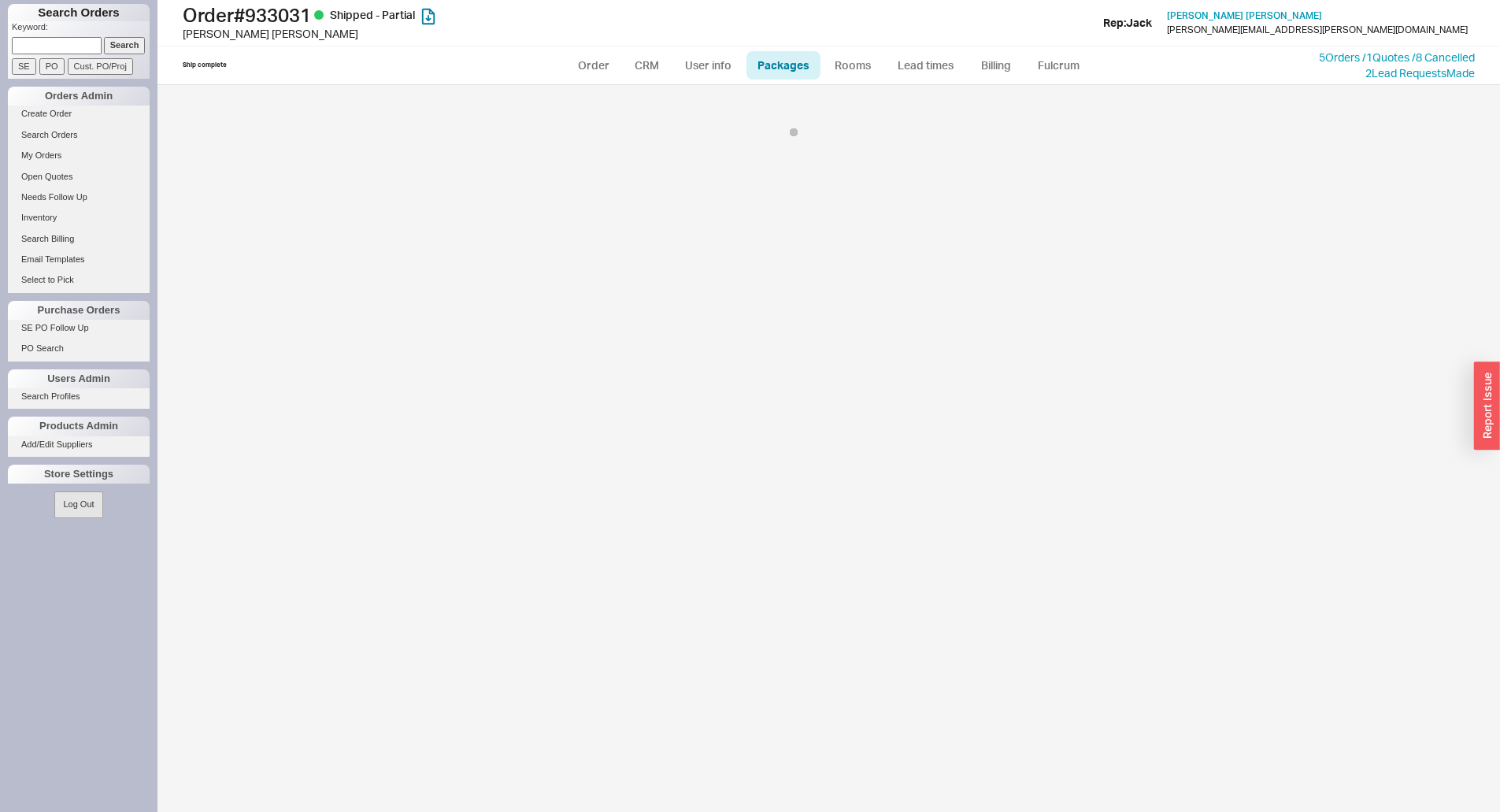
select select "1"
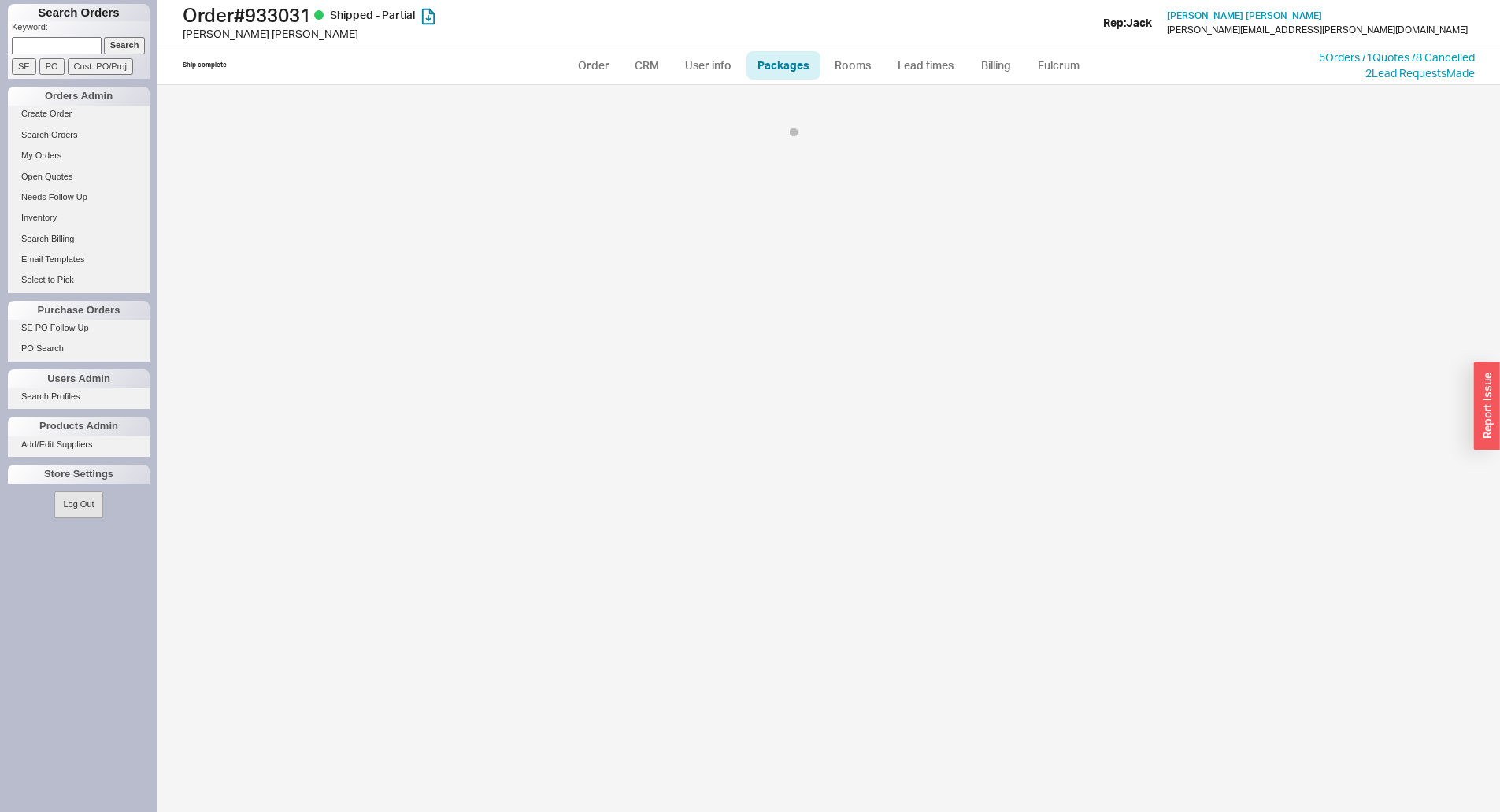
select select "1"
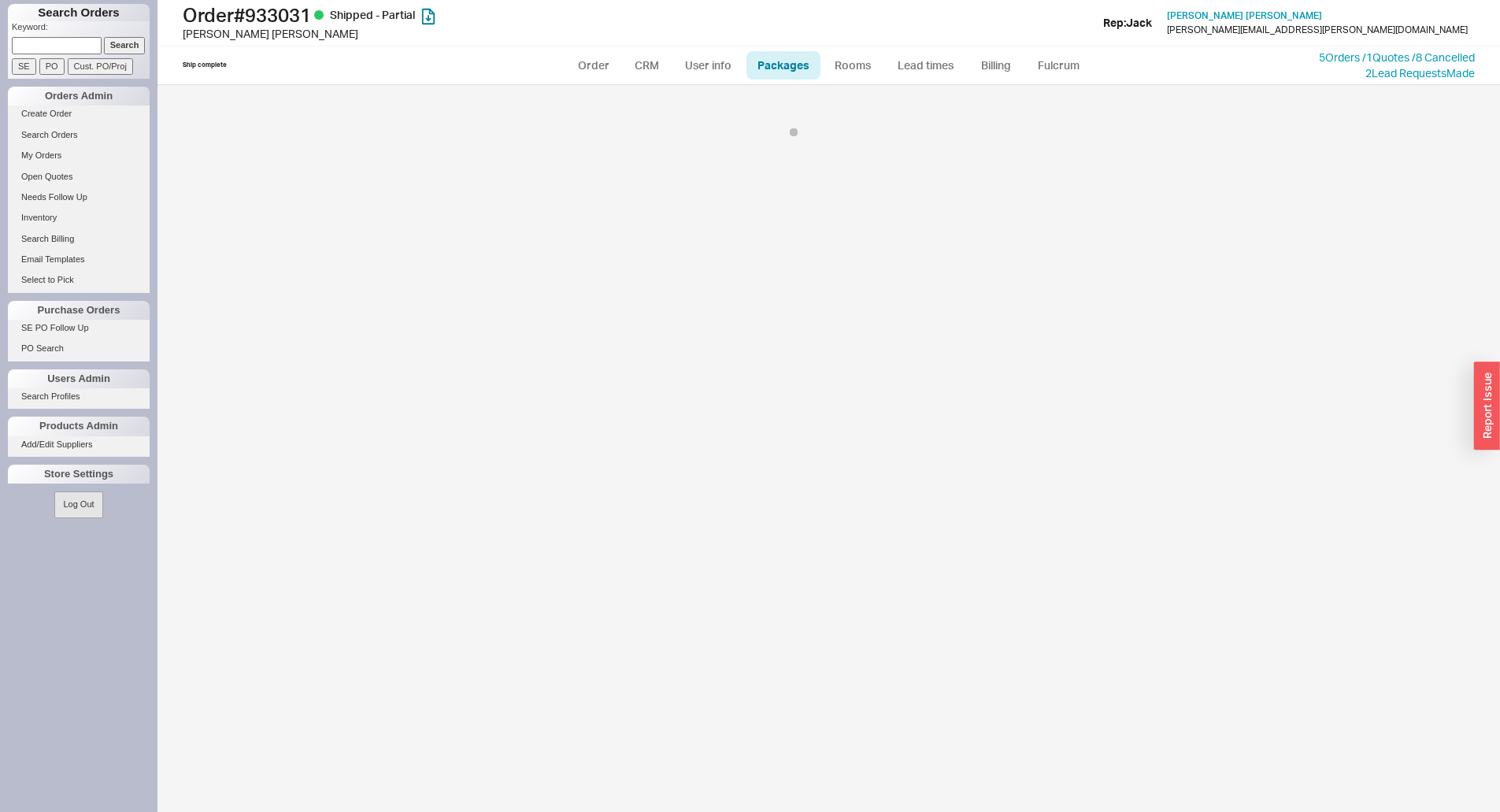
select select "1"
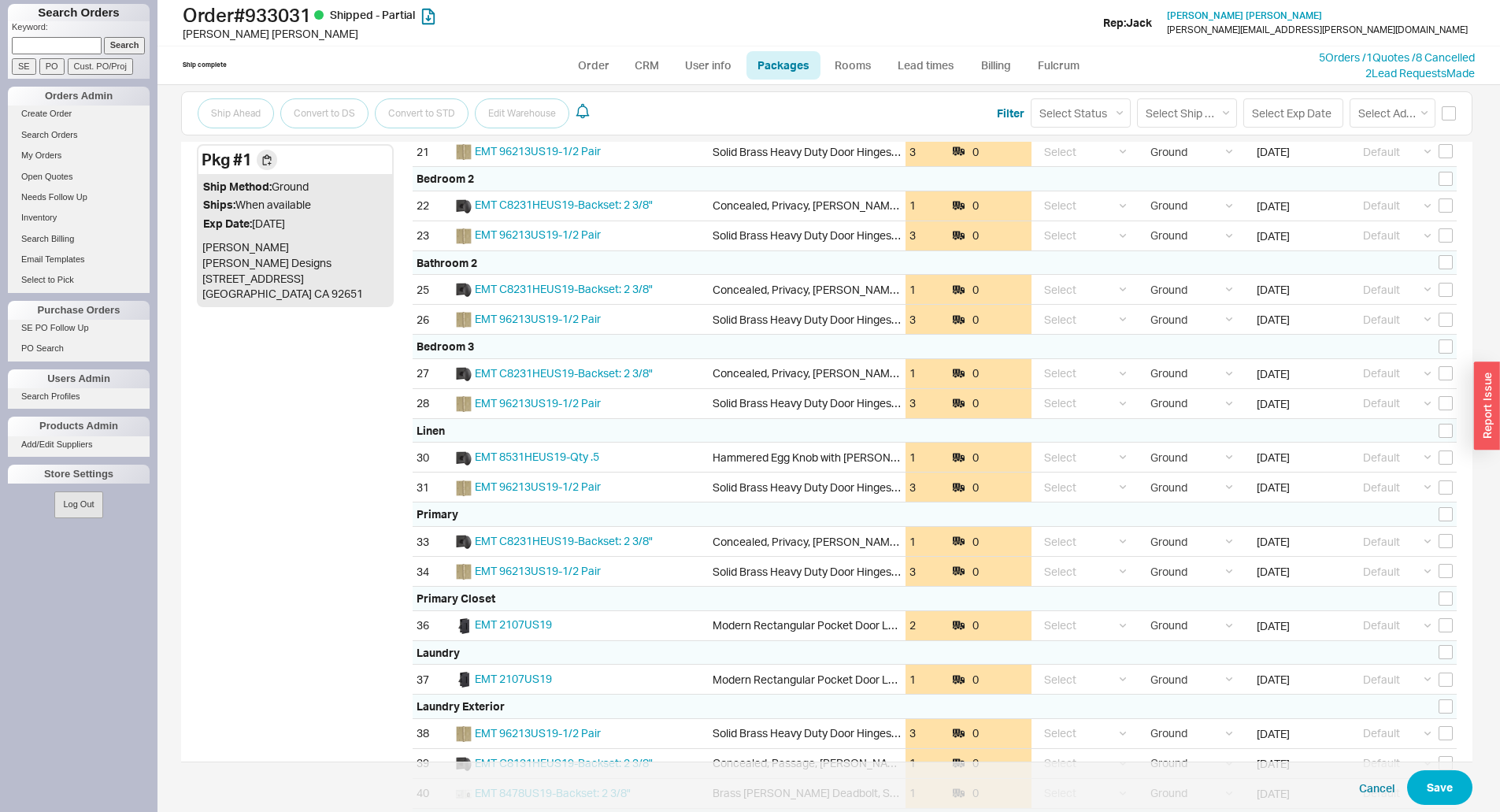
scroll to position [950, 0]
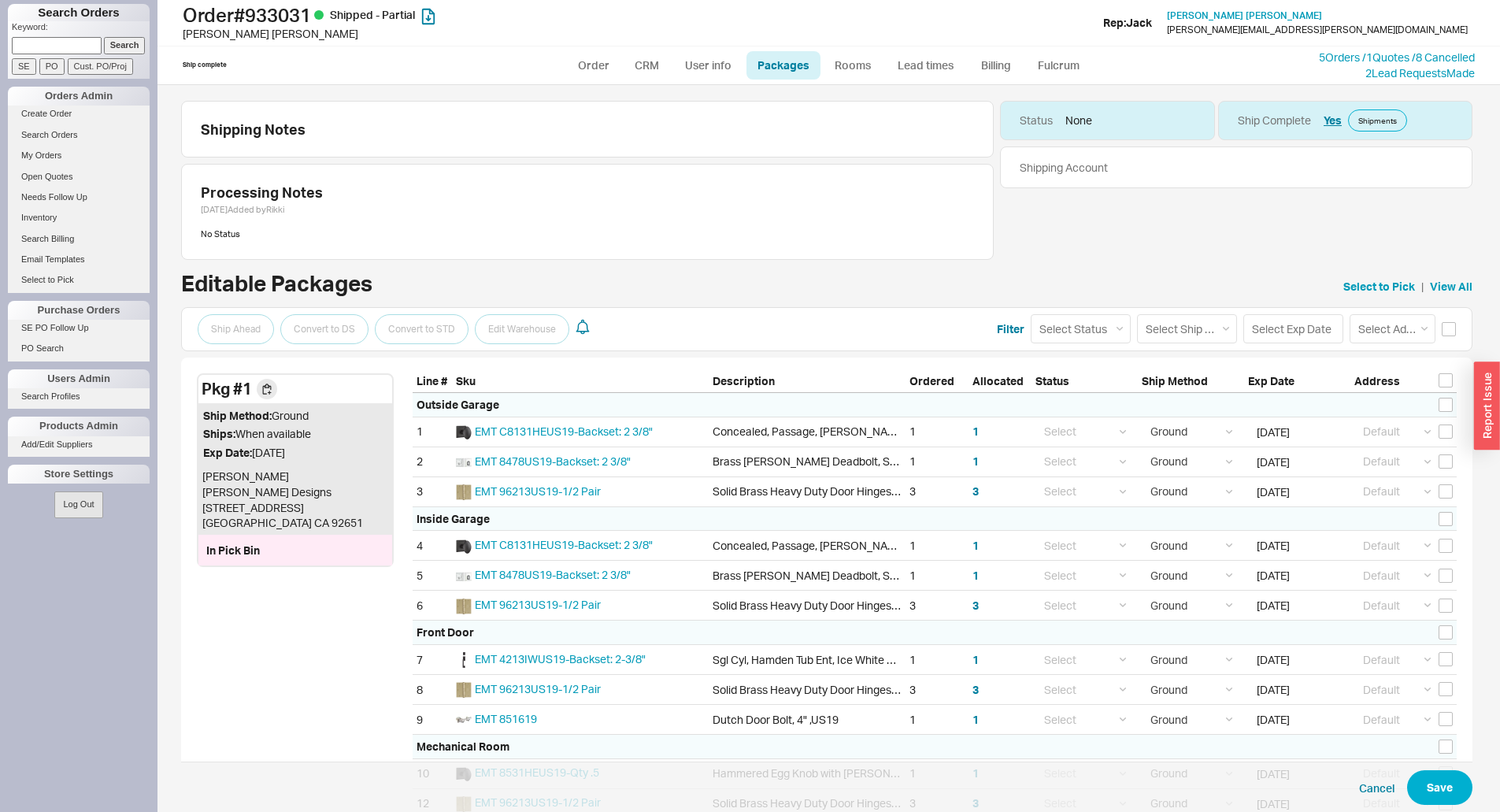
select select "1"
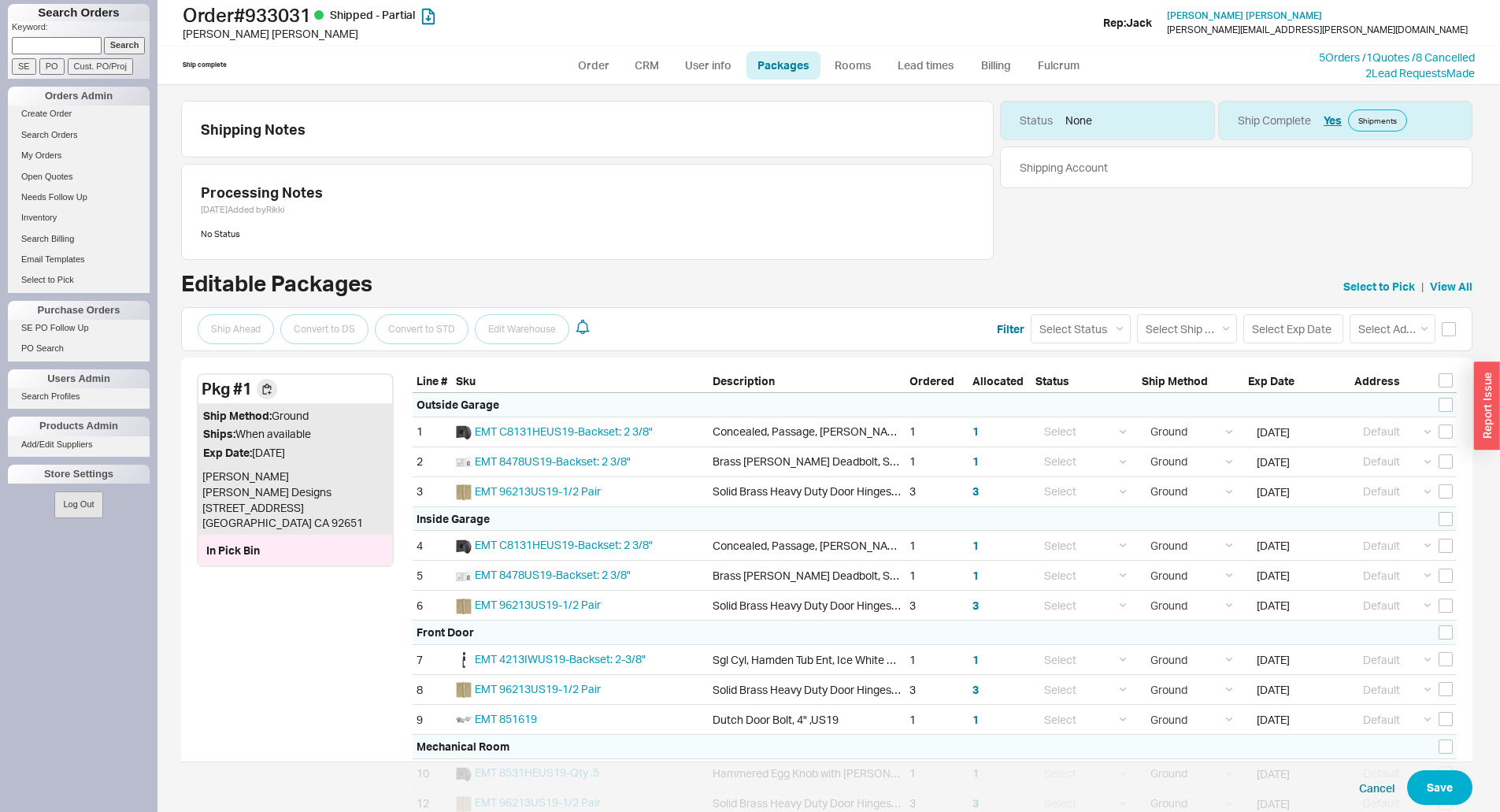
select select "1"
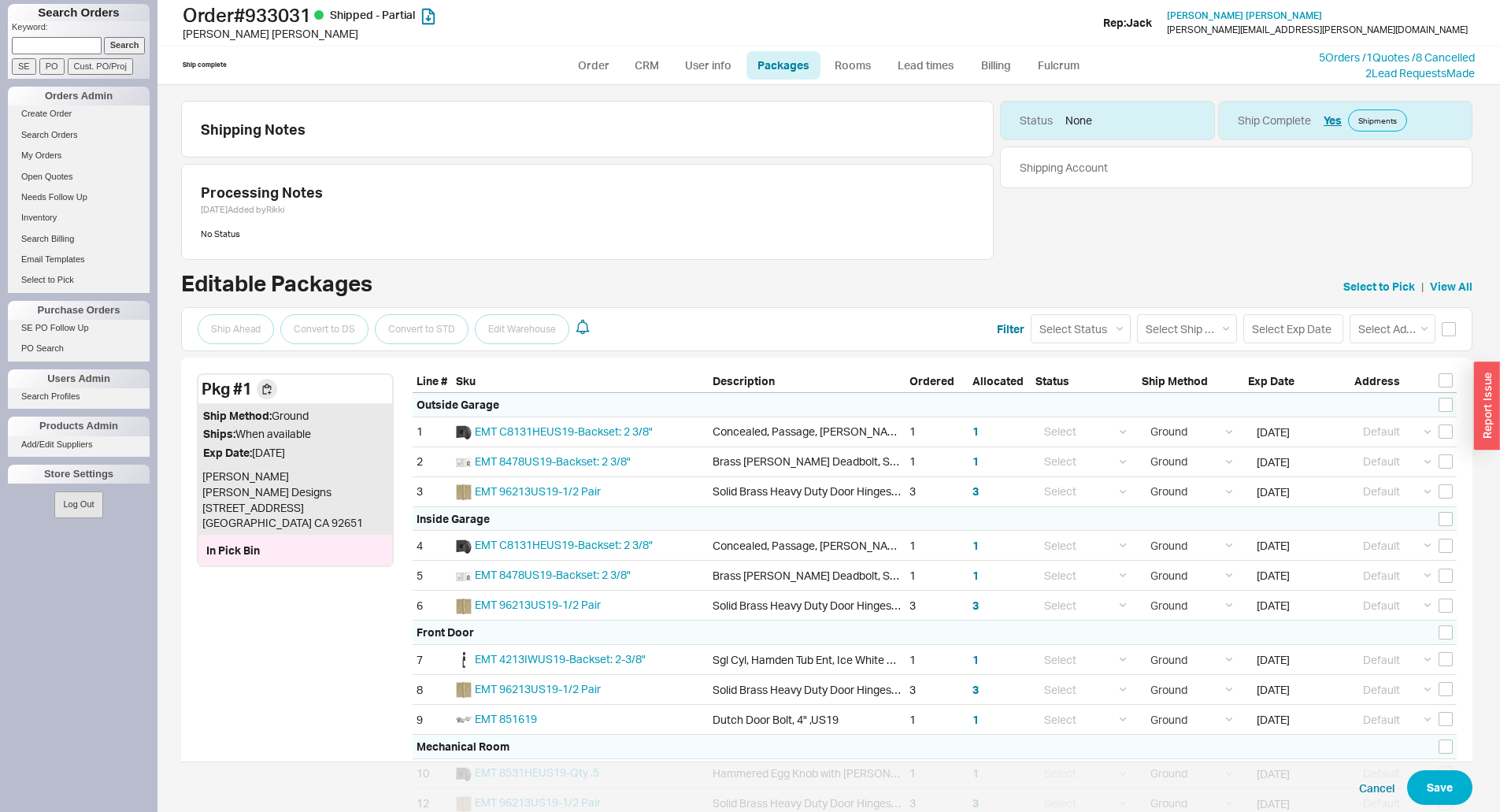
select select "1"
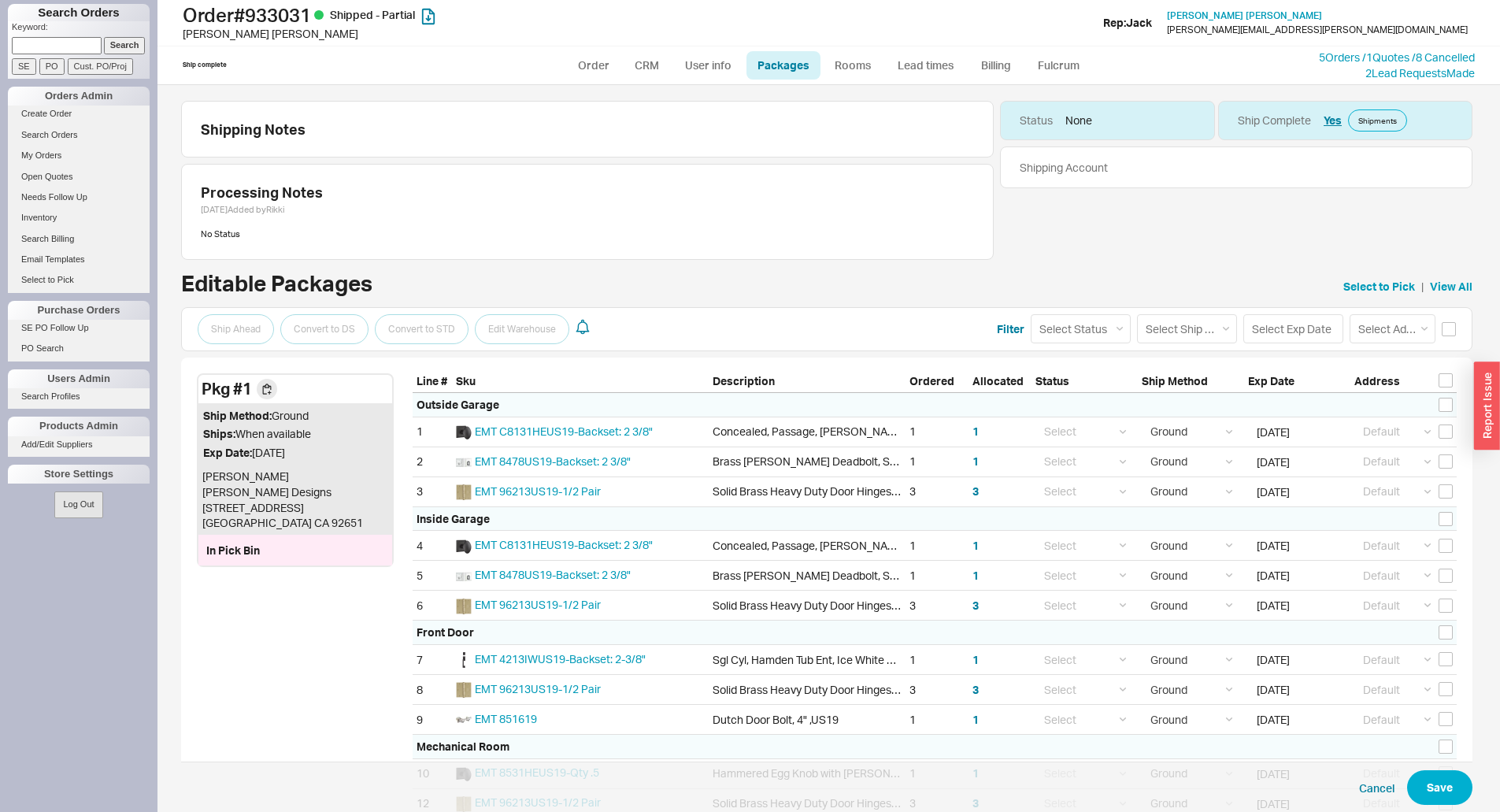
select select "1"
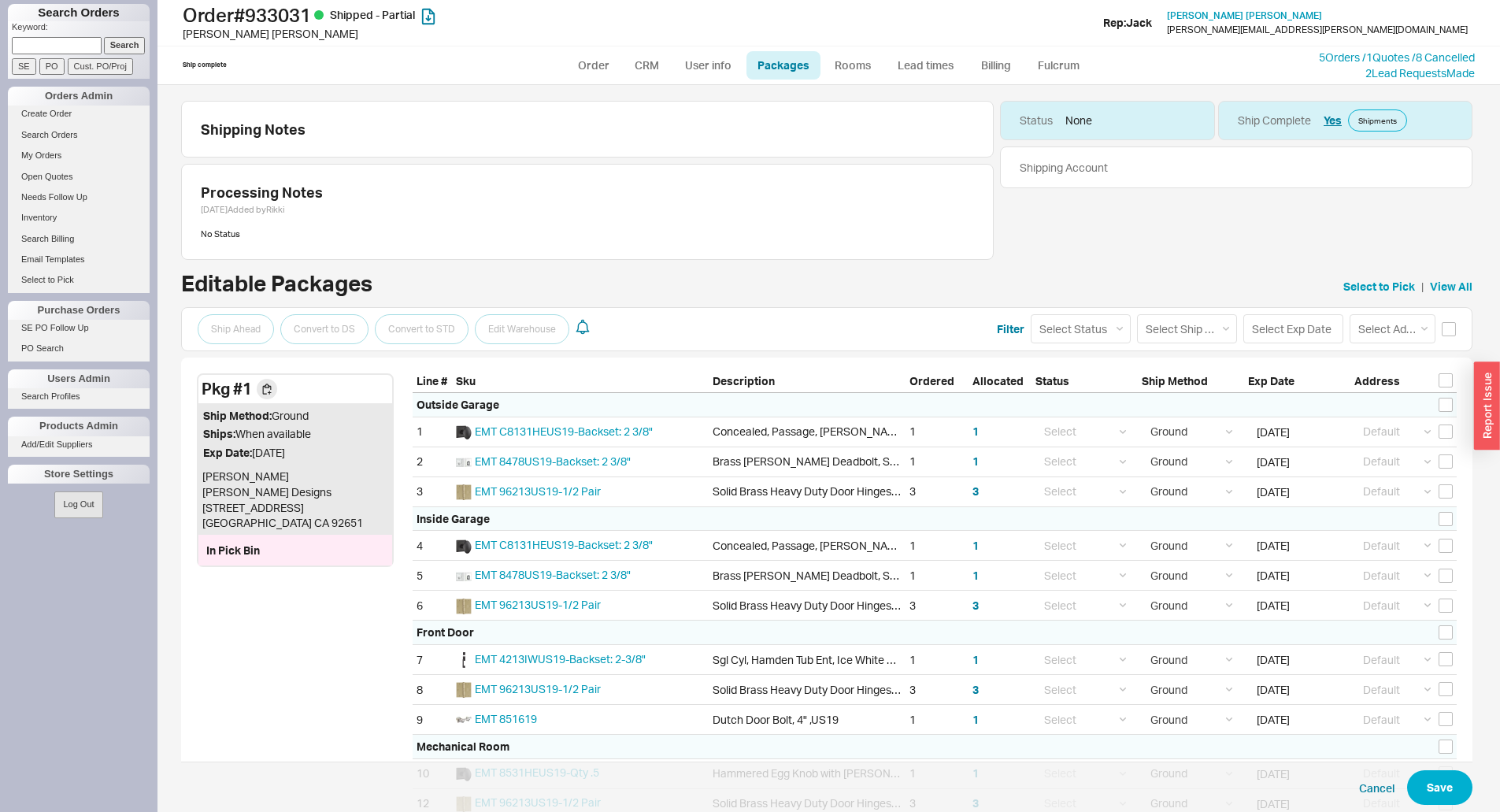
select select "1"
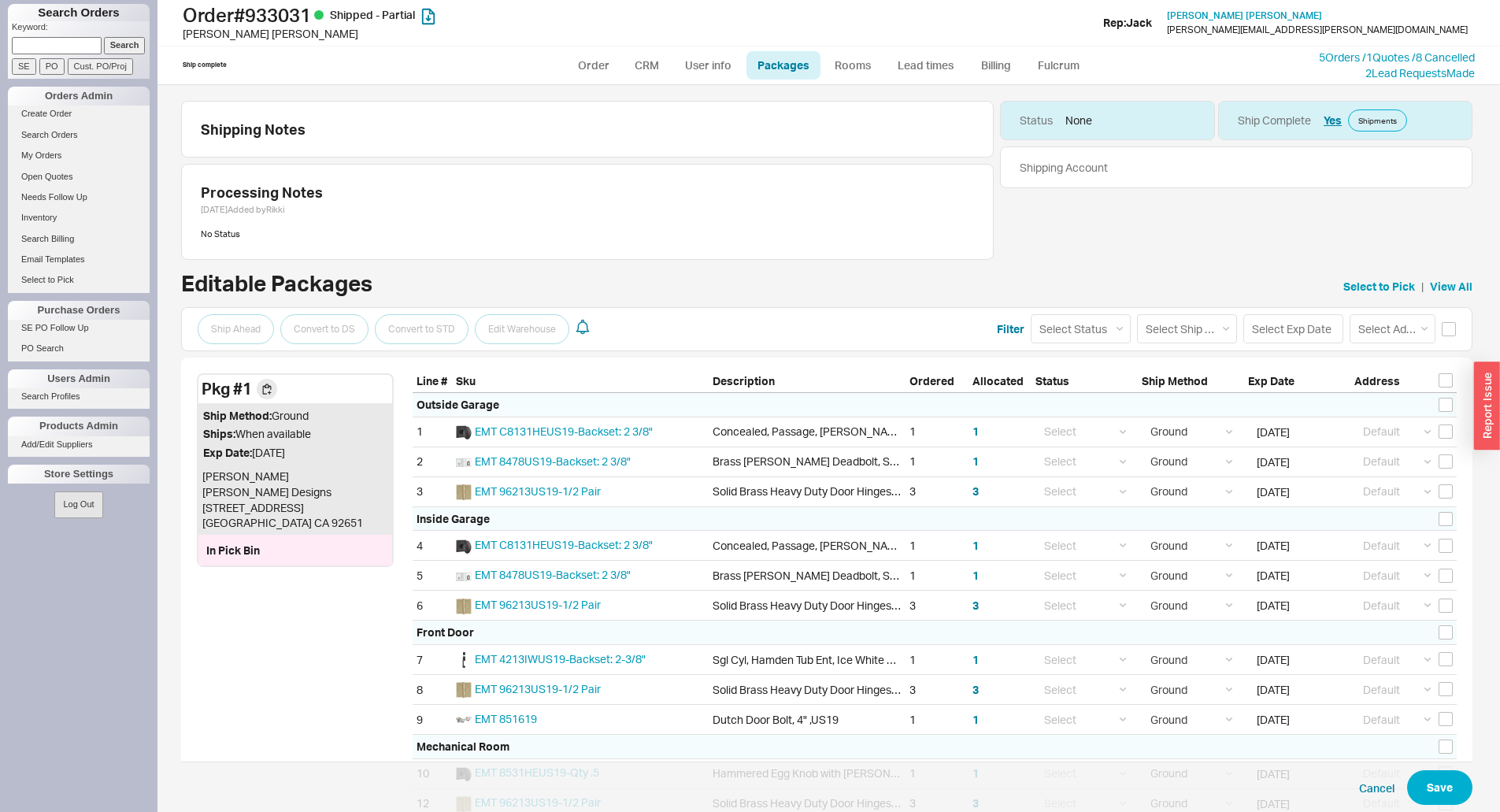
select select "1"
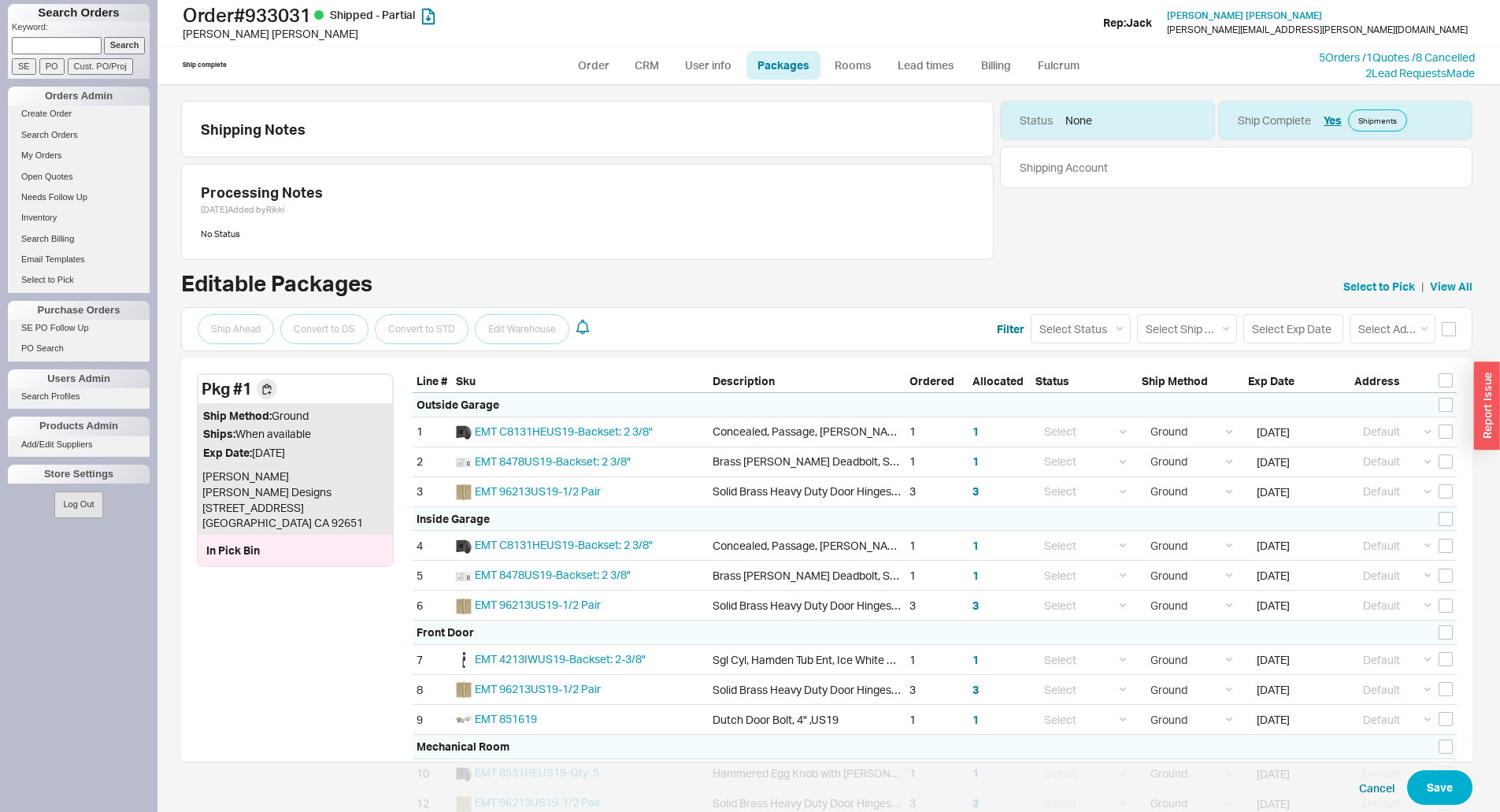
select select "1"
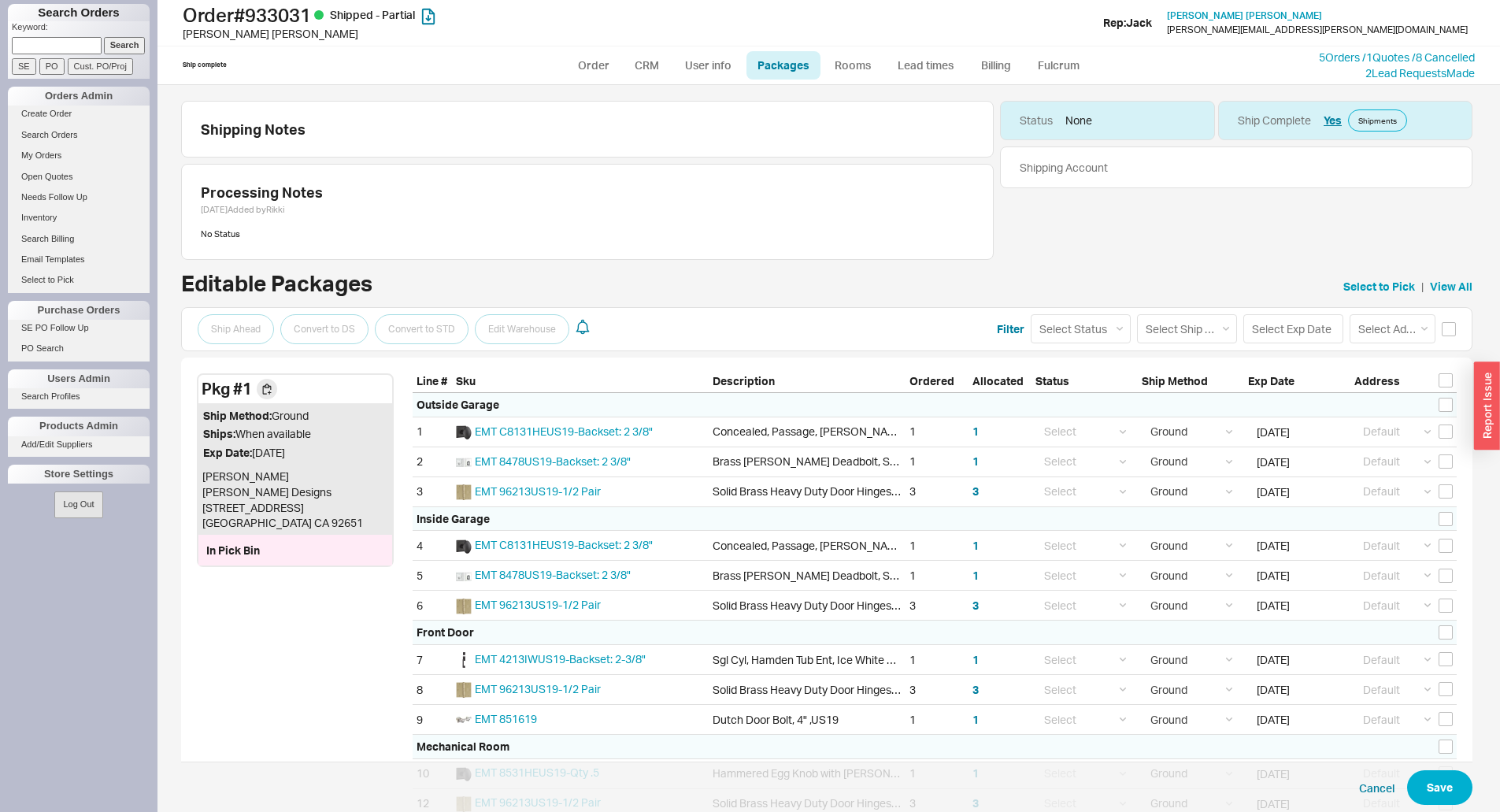
select select "1"
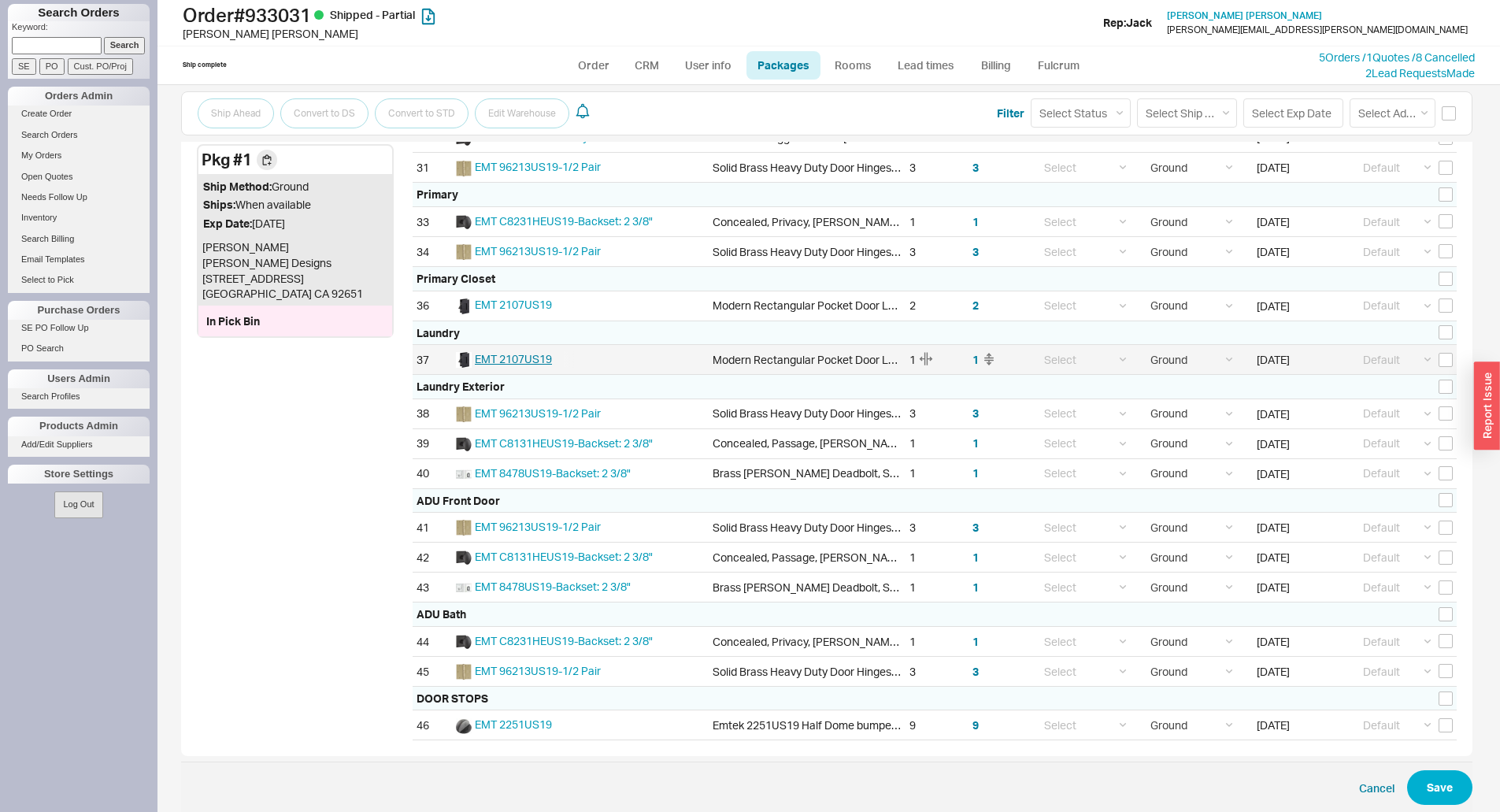
scroll to position [1343, 0]
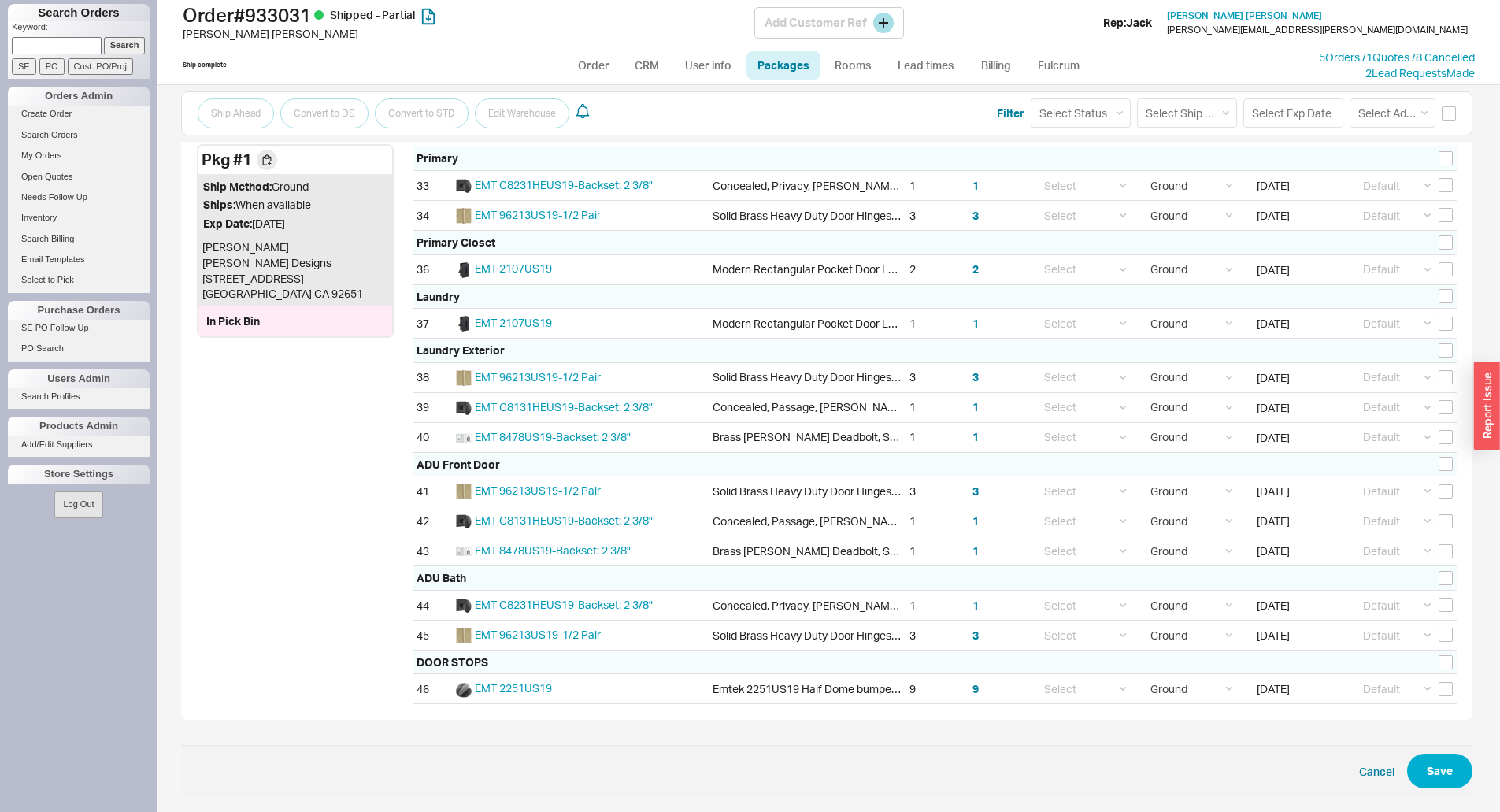
click at [288, 13] on h1 "Order # 933031 Shipped - Partial" at bounding box center [468, 15] width 571 height 22
copy h1 "933031"
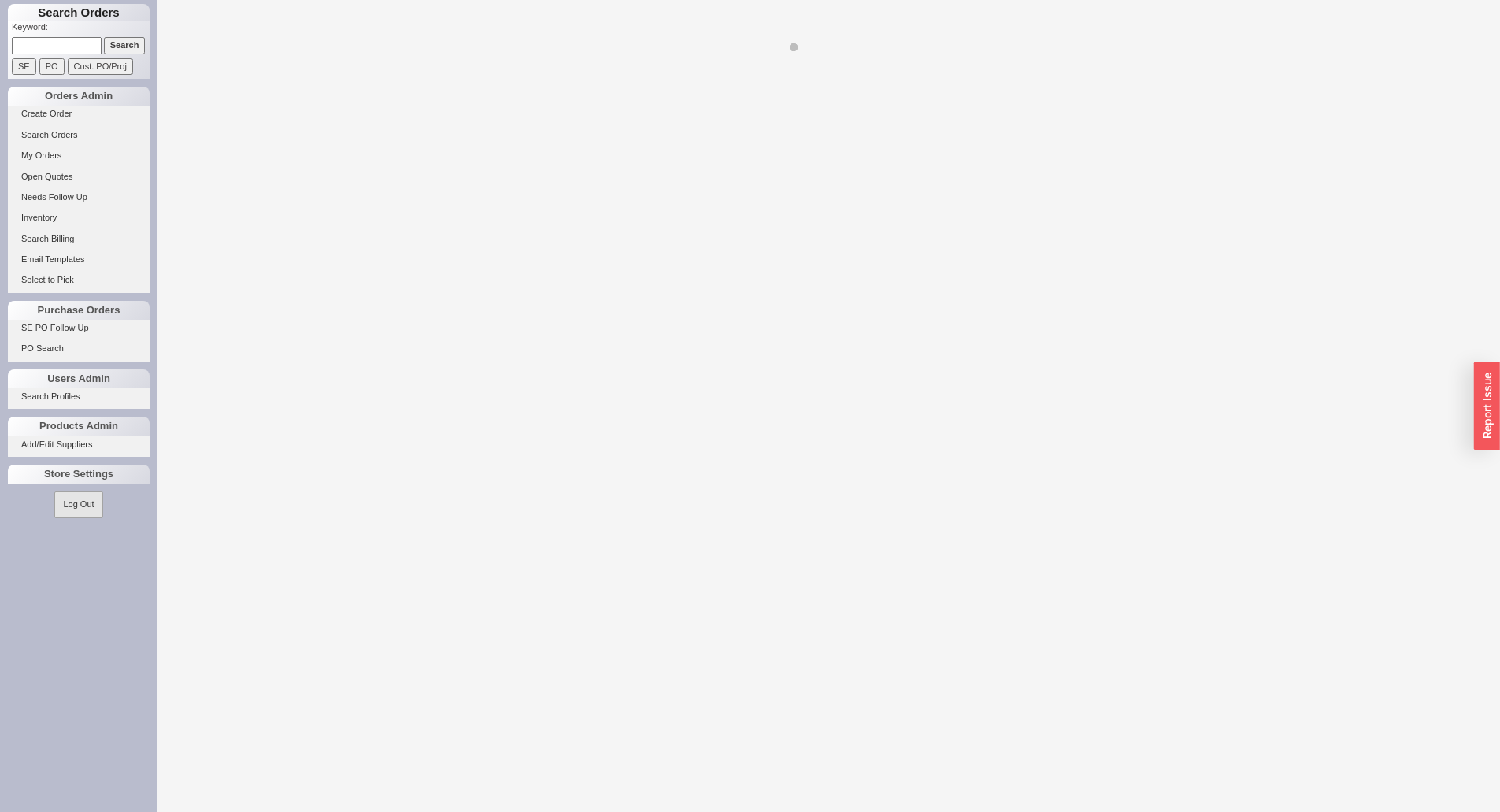
select select "LOW"
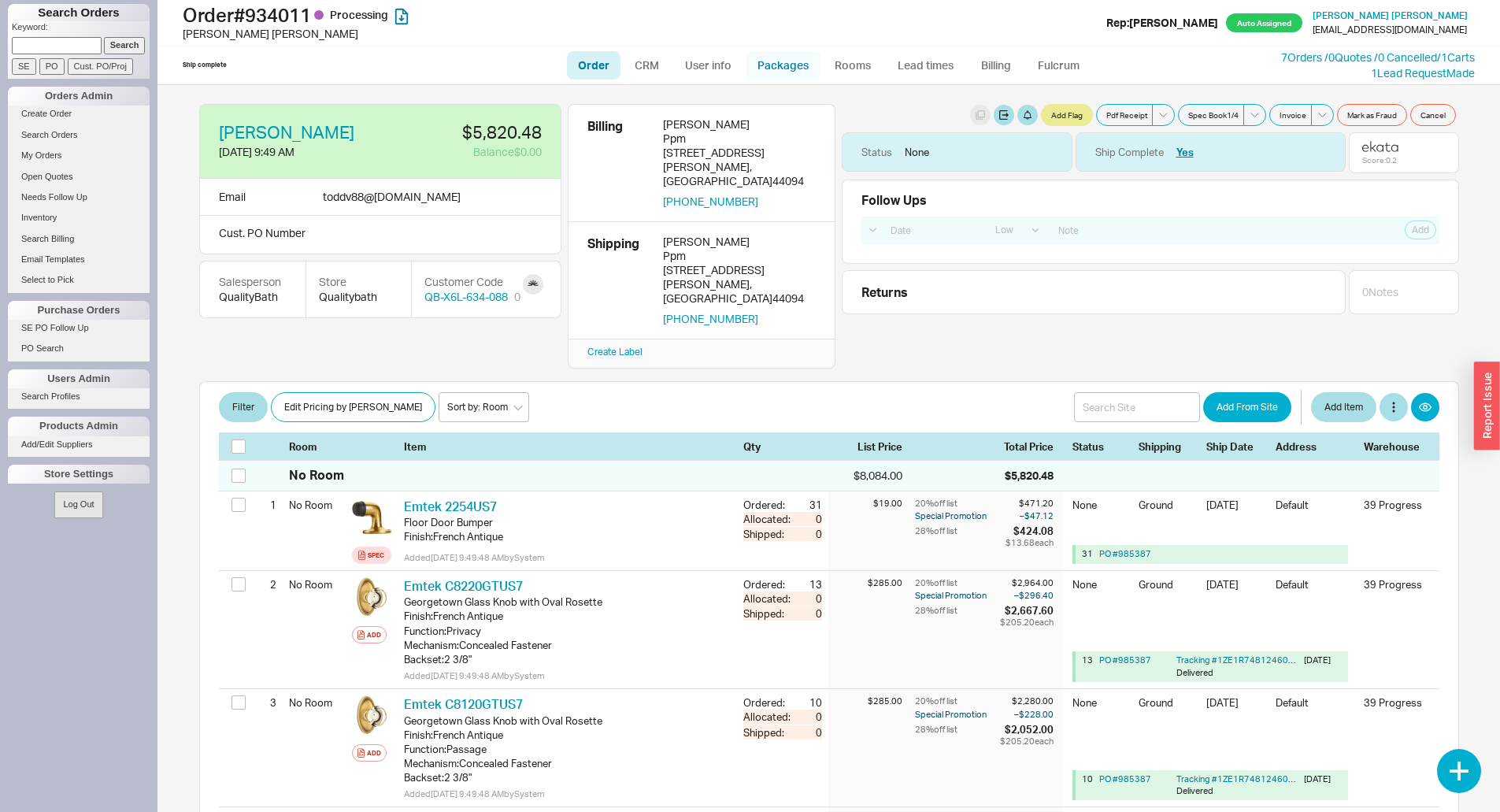
click at [779, 61] on link "Packages" at bounding box center [784, 65] width 74 height 29
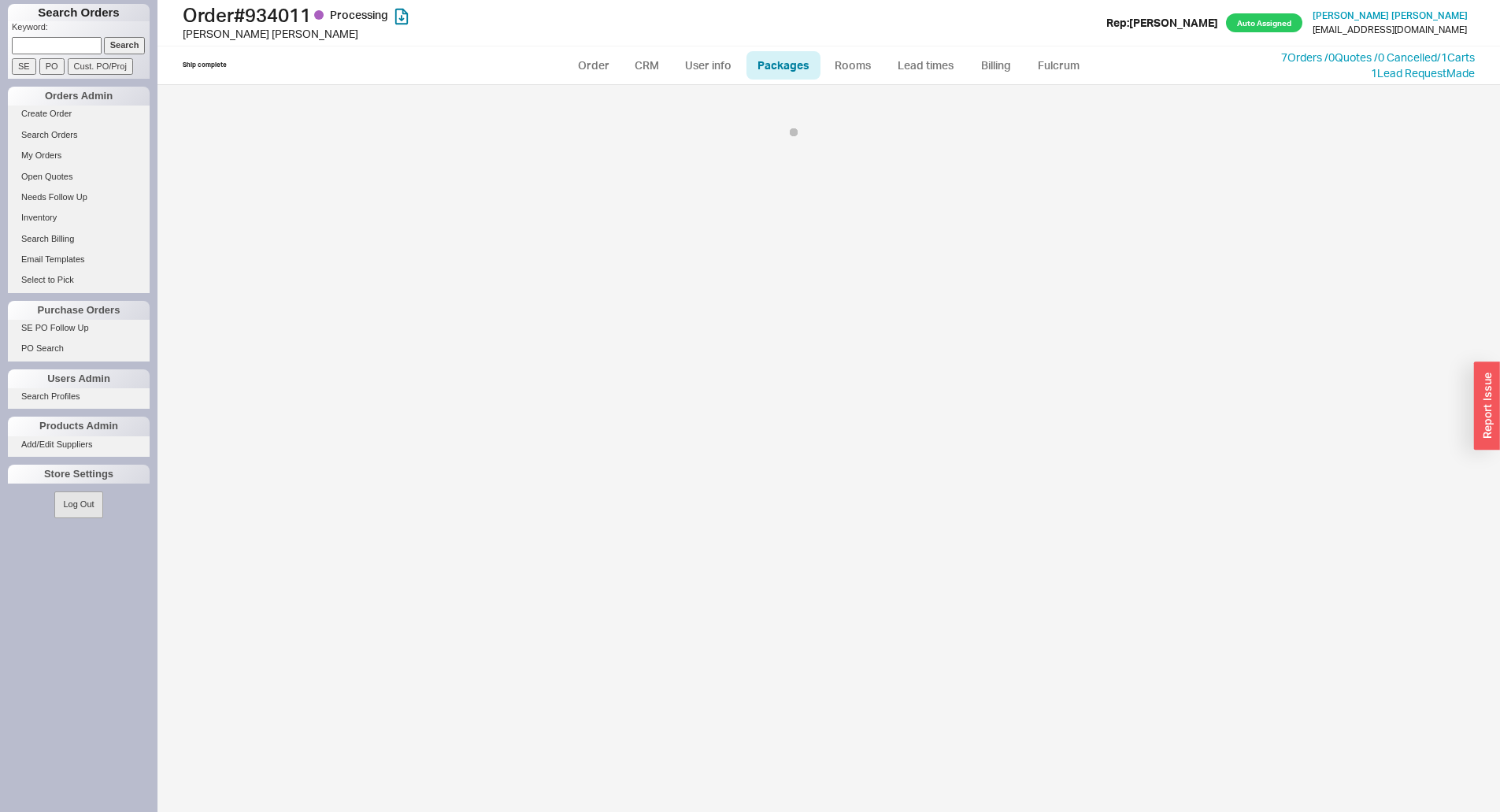
select select "1"
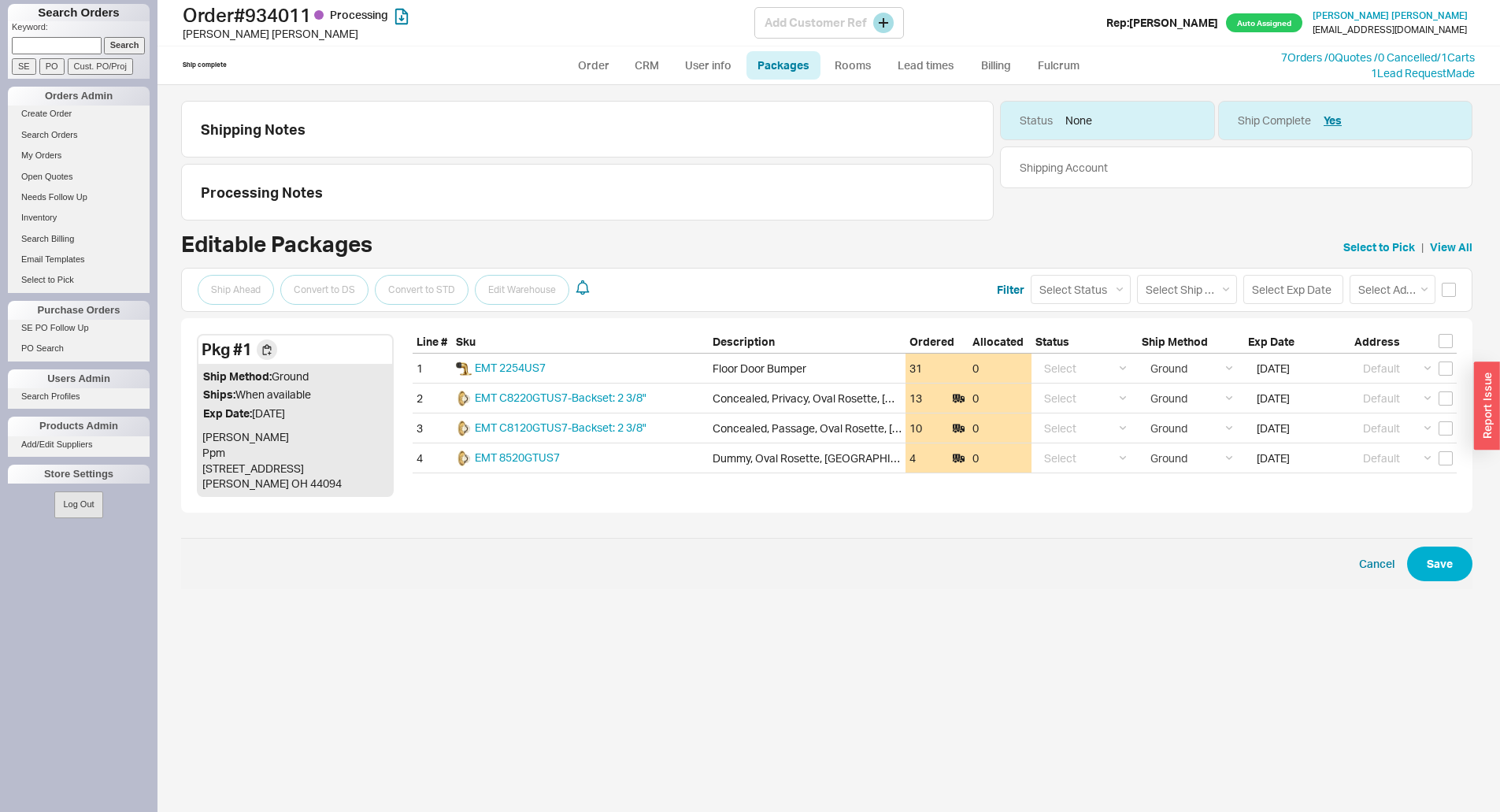
click at [293, 13] on h1 "Order # 934011 Processing" at bounding box center [468, 15] width 571 height 22
copy h1 "934011"
